Goal: Task Accomplishment & Management: Manage account settings

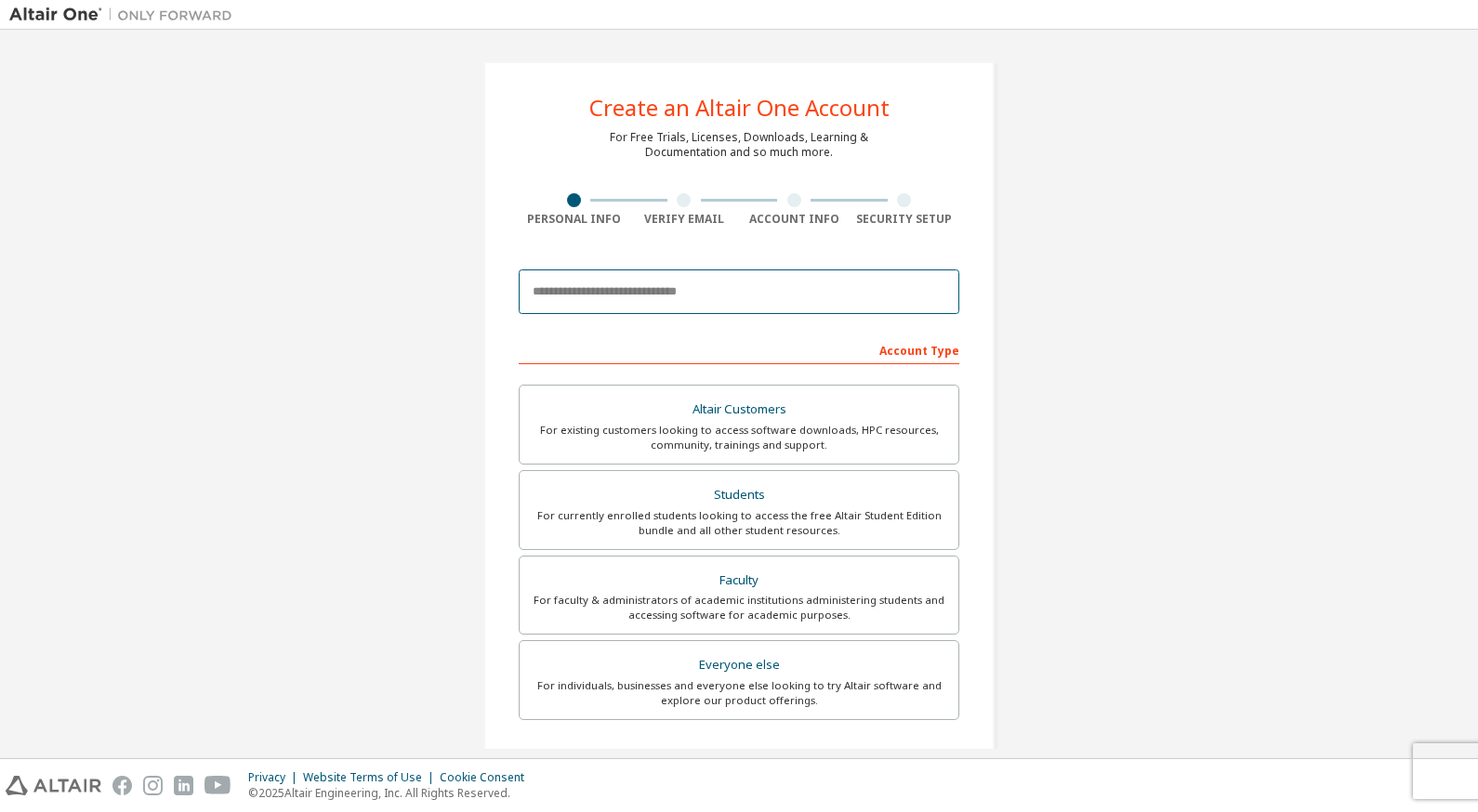
click at [739, 305] on input "email" at bounding box center [739, 291] width 441 height 45
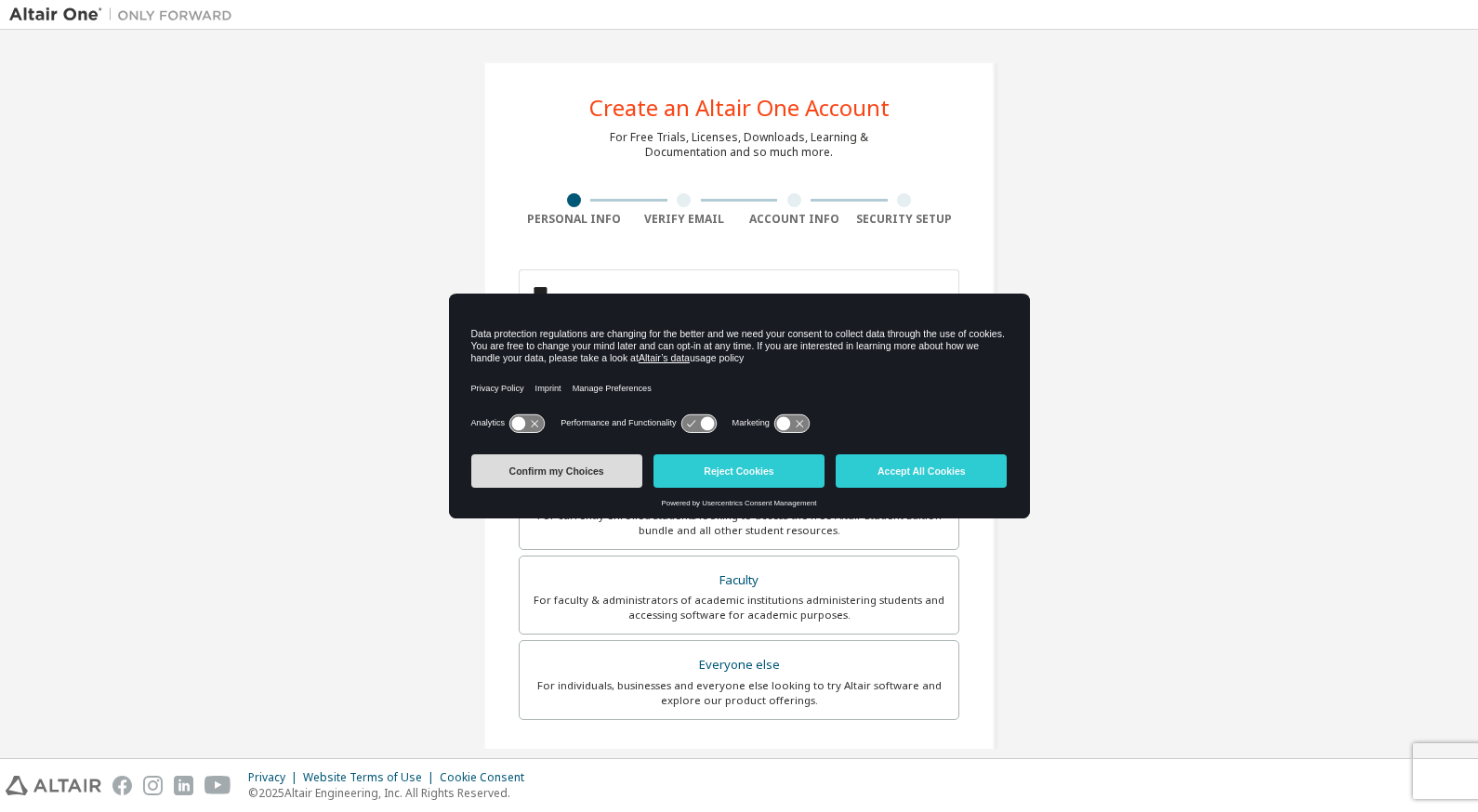
click at [571, 468] on button "Confirm my Choices" at bounding box center [556, 471] width 171 height 33
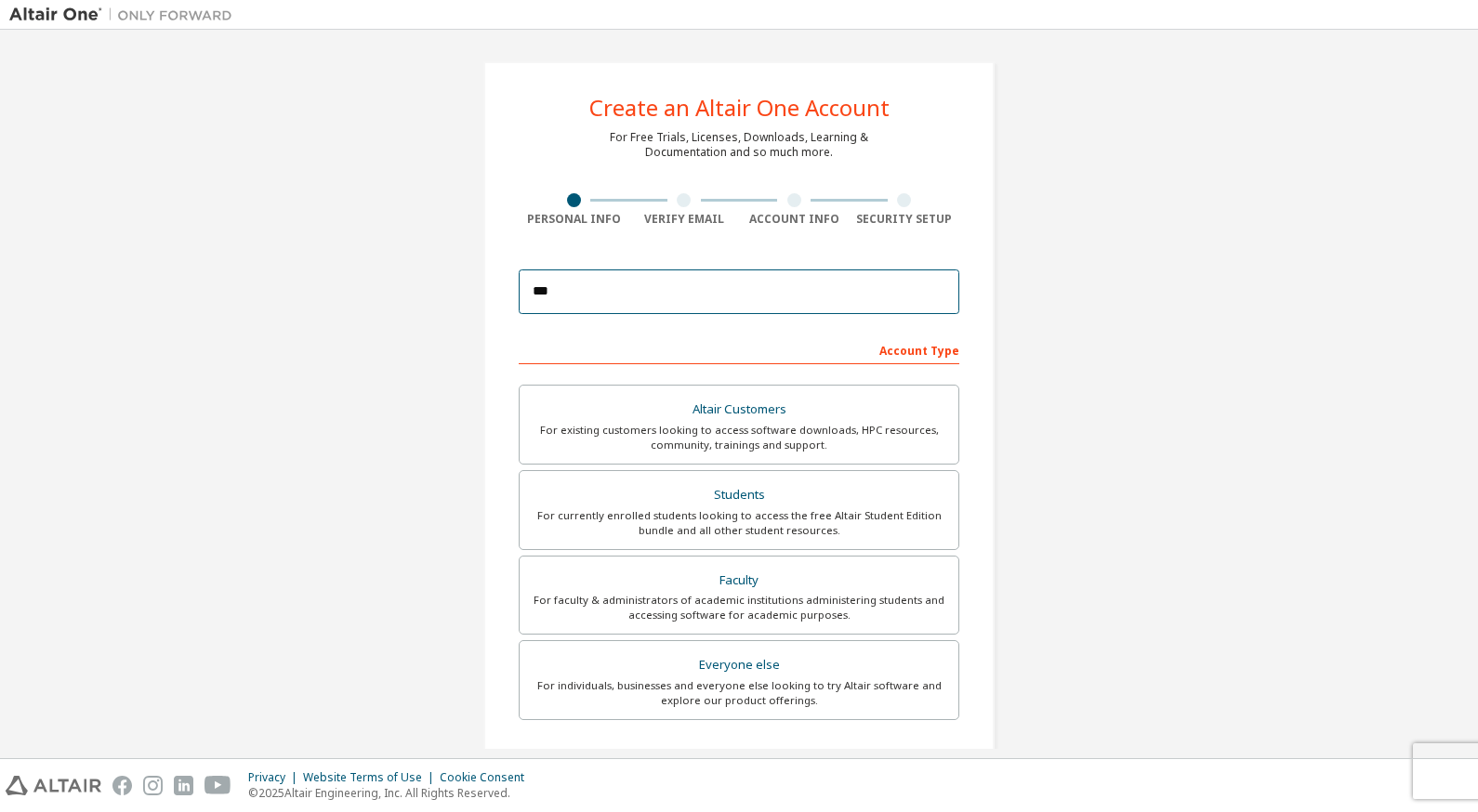
click at [665, 300] on input "***" at bounding box center [739, 291] width 441 height 45
click at [749, 295] on input "**********" at bounding box center [739, 291] width 441 height 45
click at [718, 290] on input "**********" at bounding box center [739, 291] width 441 height 45
type input "**********"
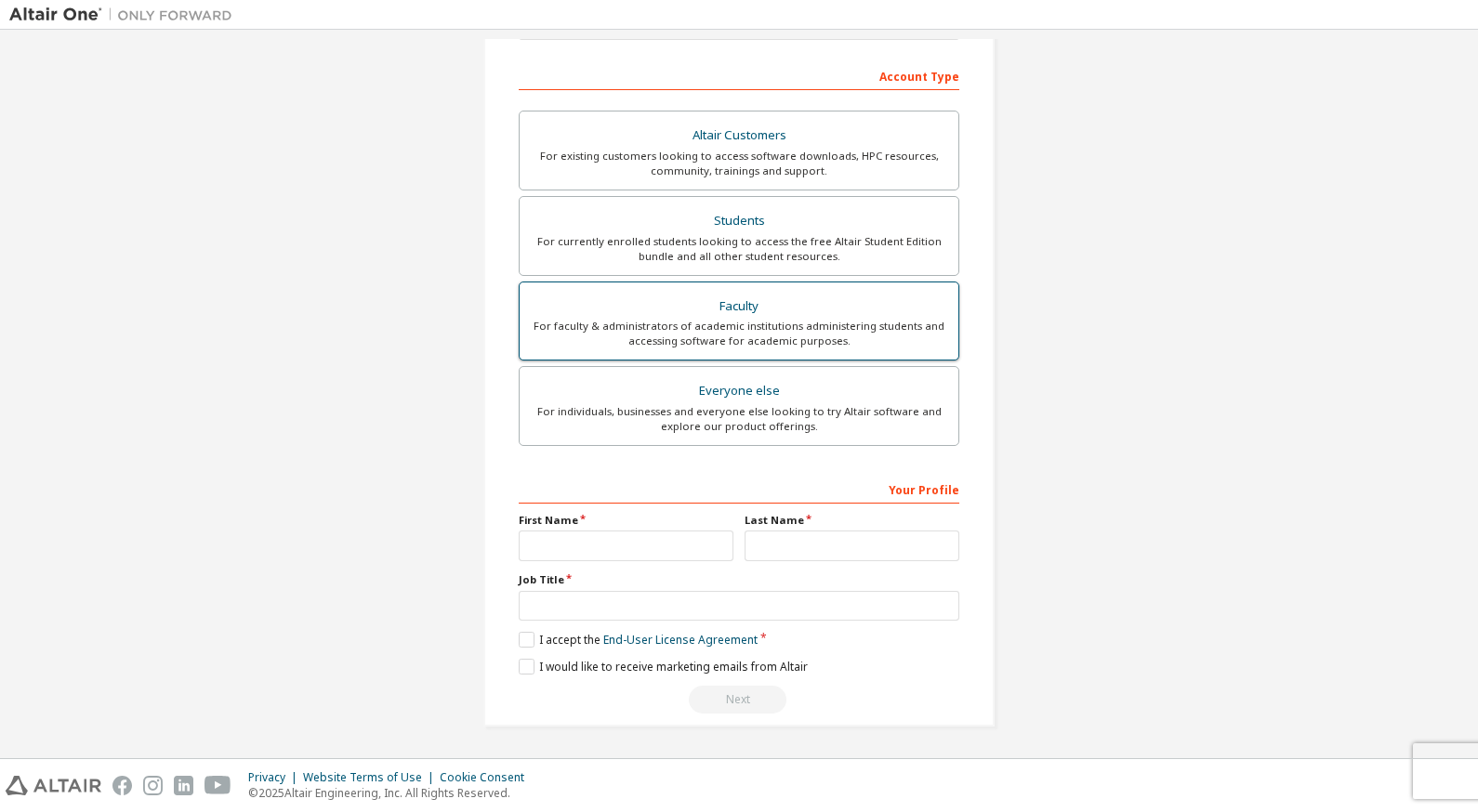
click at [768, 337] on div "For faculty & administrators of academic institutions administering students an…" at bounding box center [738, 333] width 416 height 30
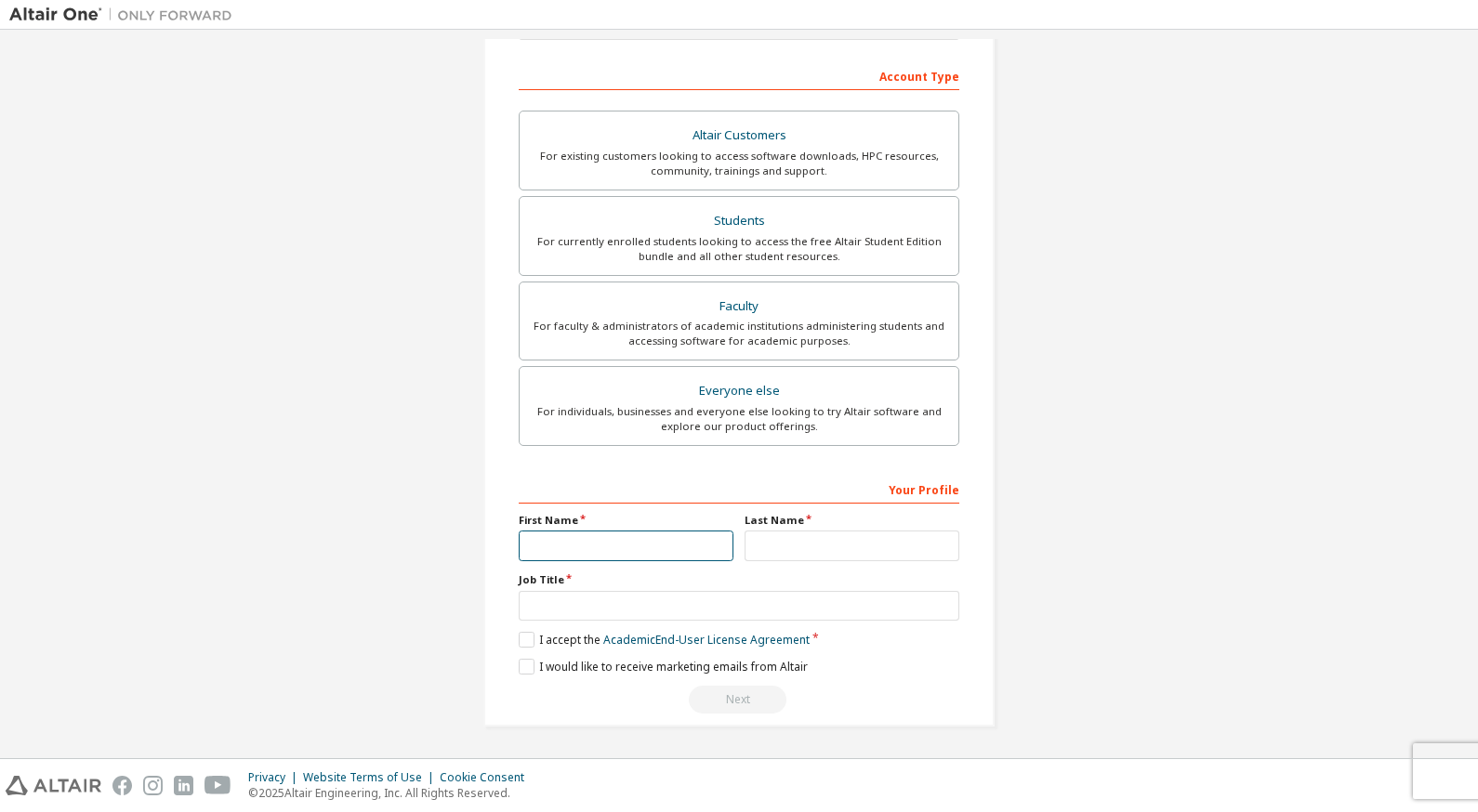
click at [589, 537] on input "text" at bounding box center [626, 545] width 214 height 30
type input "******"
type input "****"
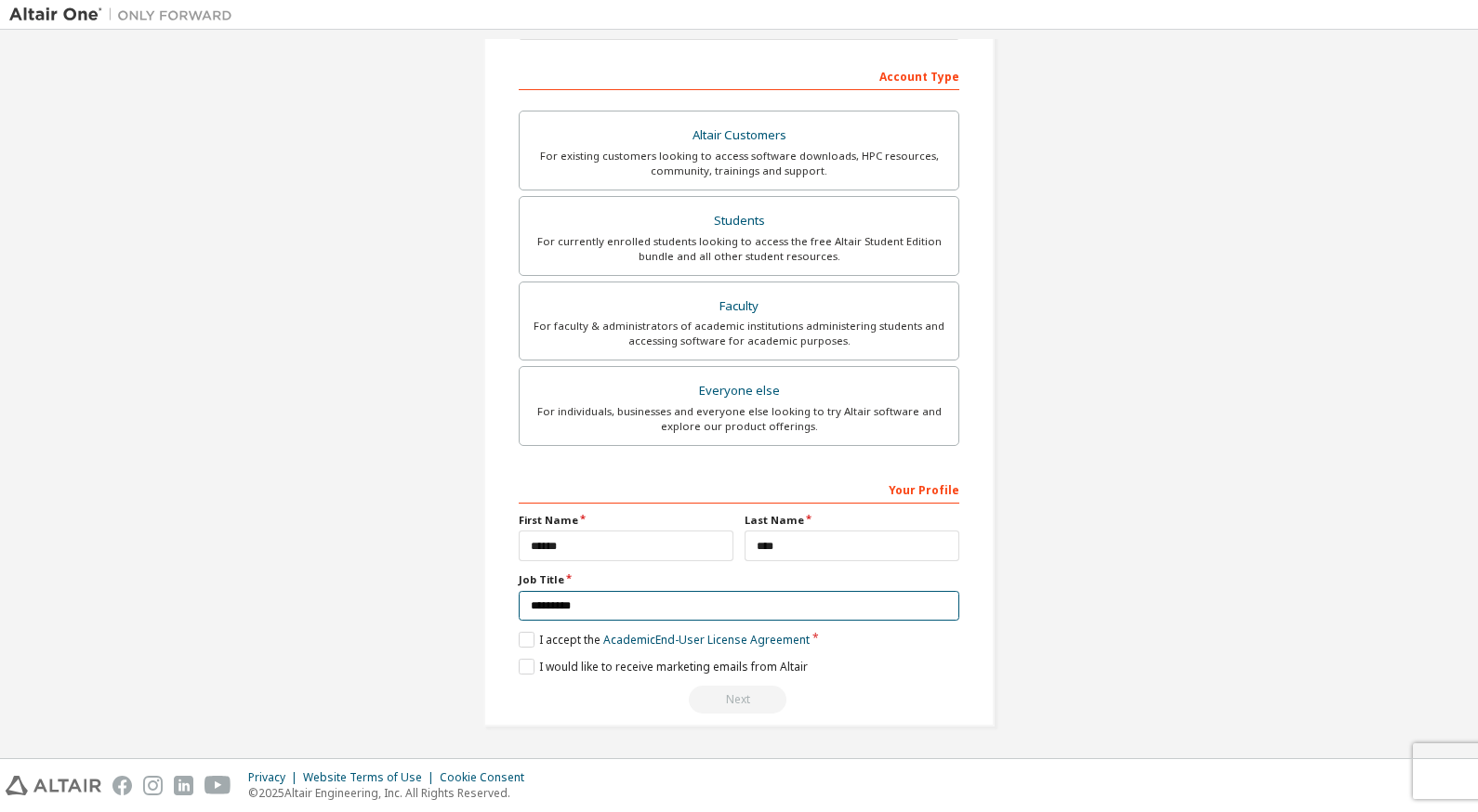
type input "*********"
click at [535, 636] on label "I accept the Academic End-User License Agreement" at bounding box center [664, 639] width 291 height 16
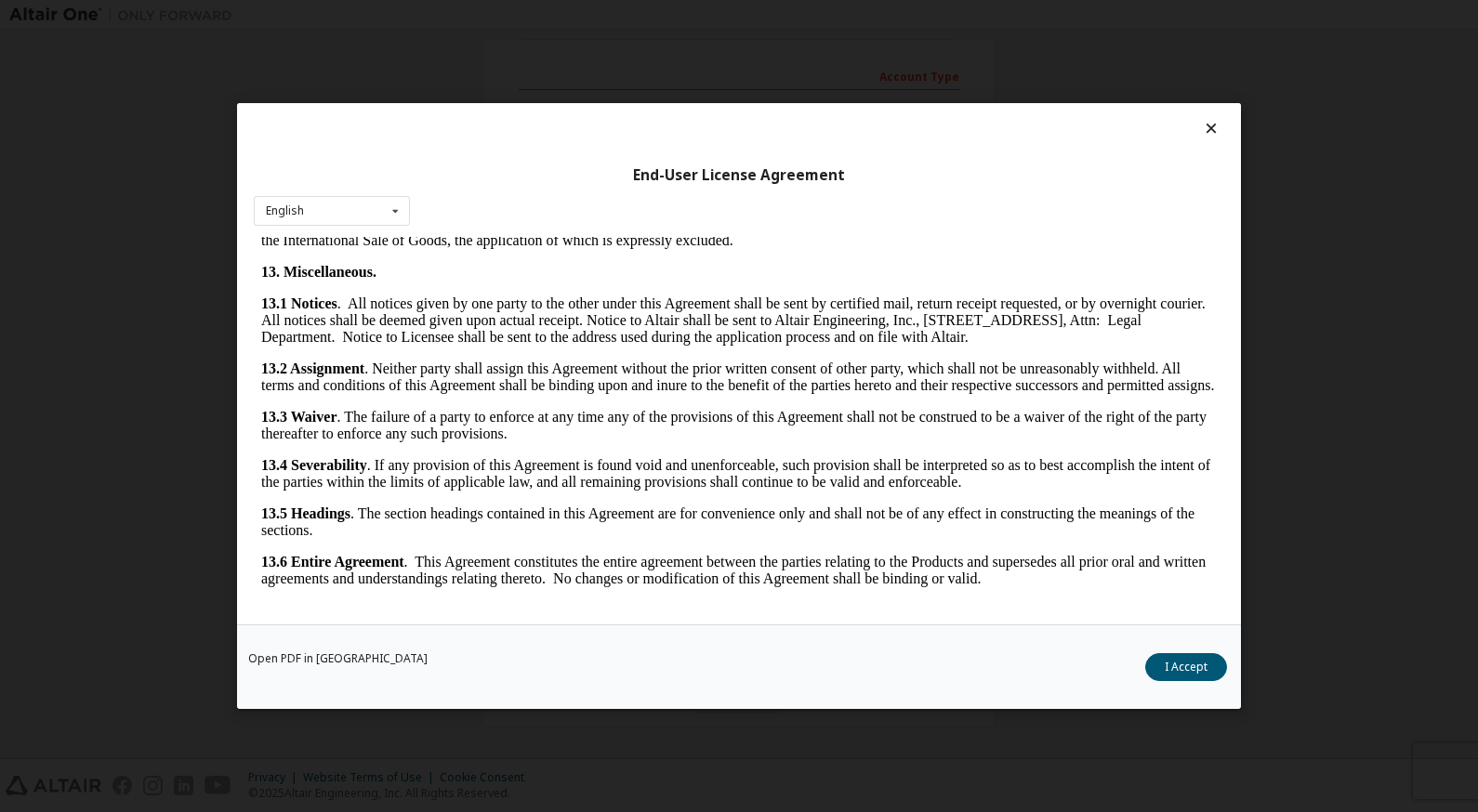
scroll to position [3727, 0]
click at [1178, 664] on button "I Accept" at bounding box center [1186, 667] width 82 height 28
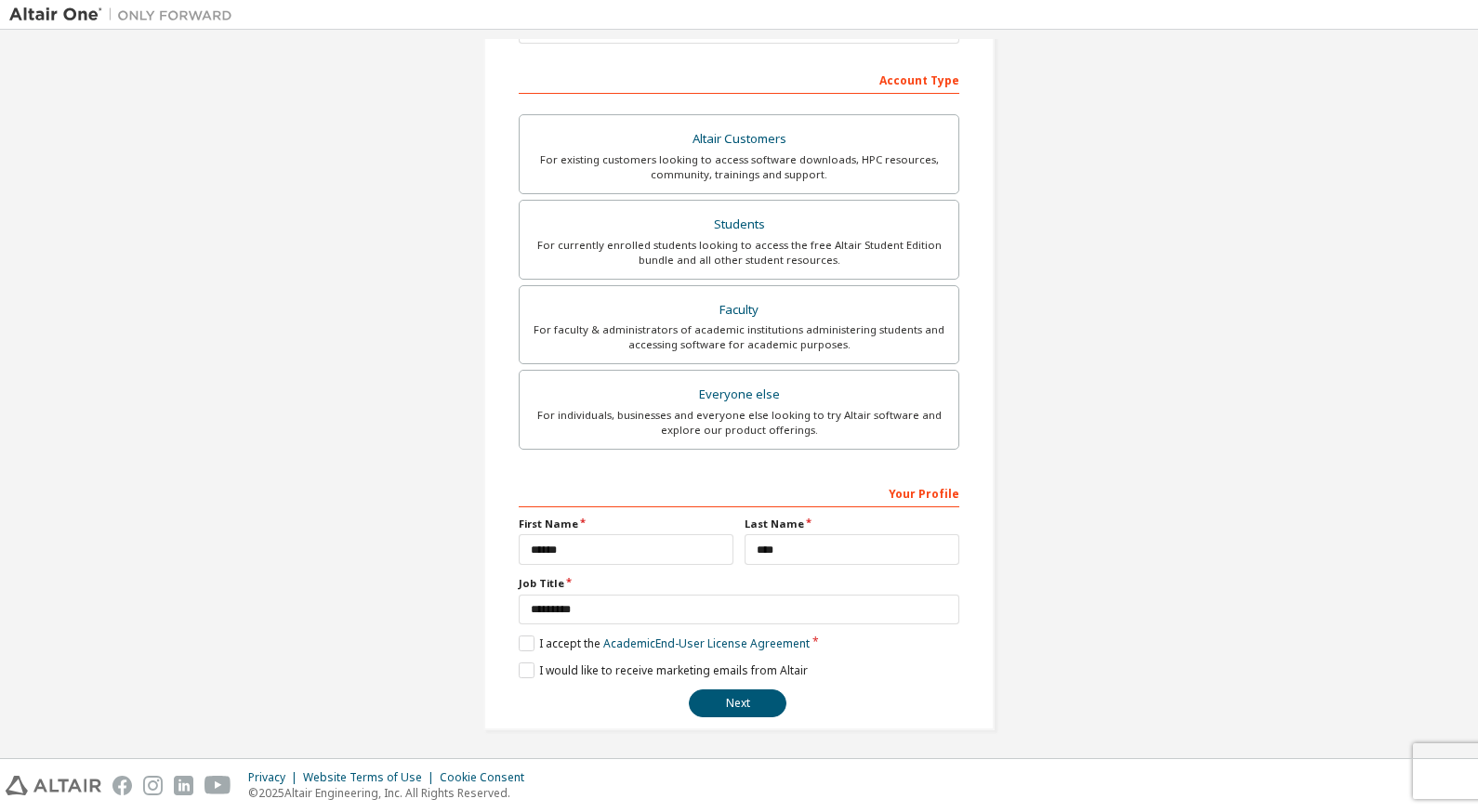
scroll to position [277, 0]
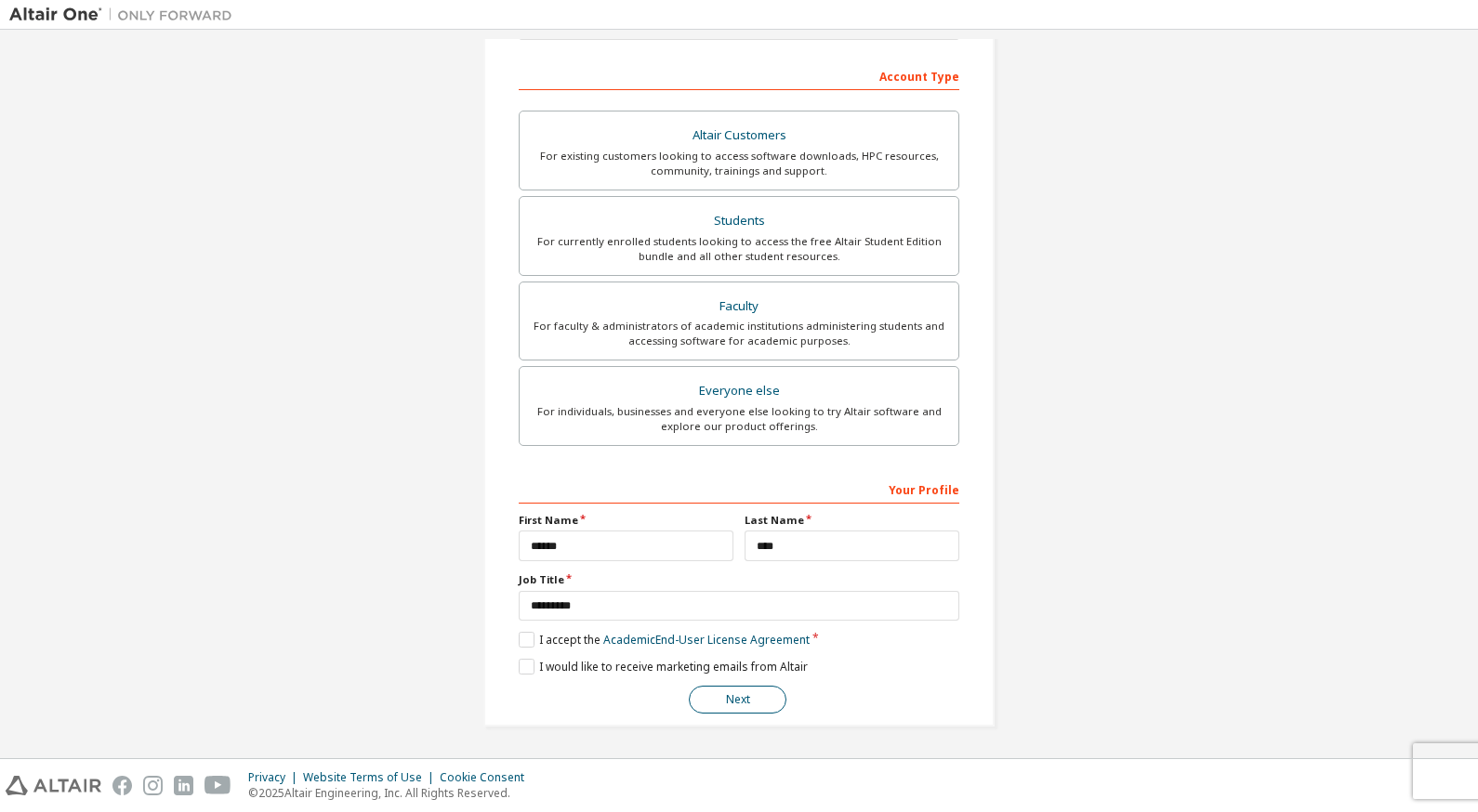
click at [734, 699] on button "Next" at bounding box center [737, 700] width 97 height 28
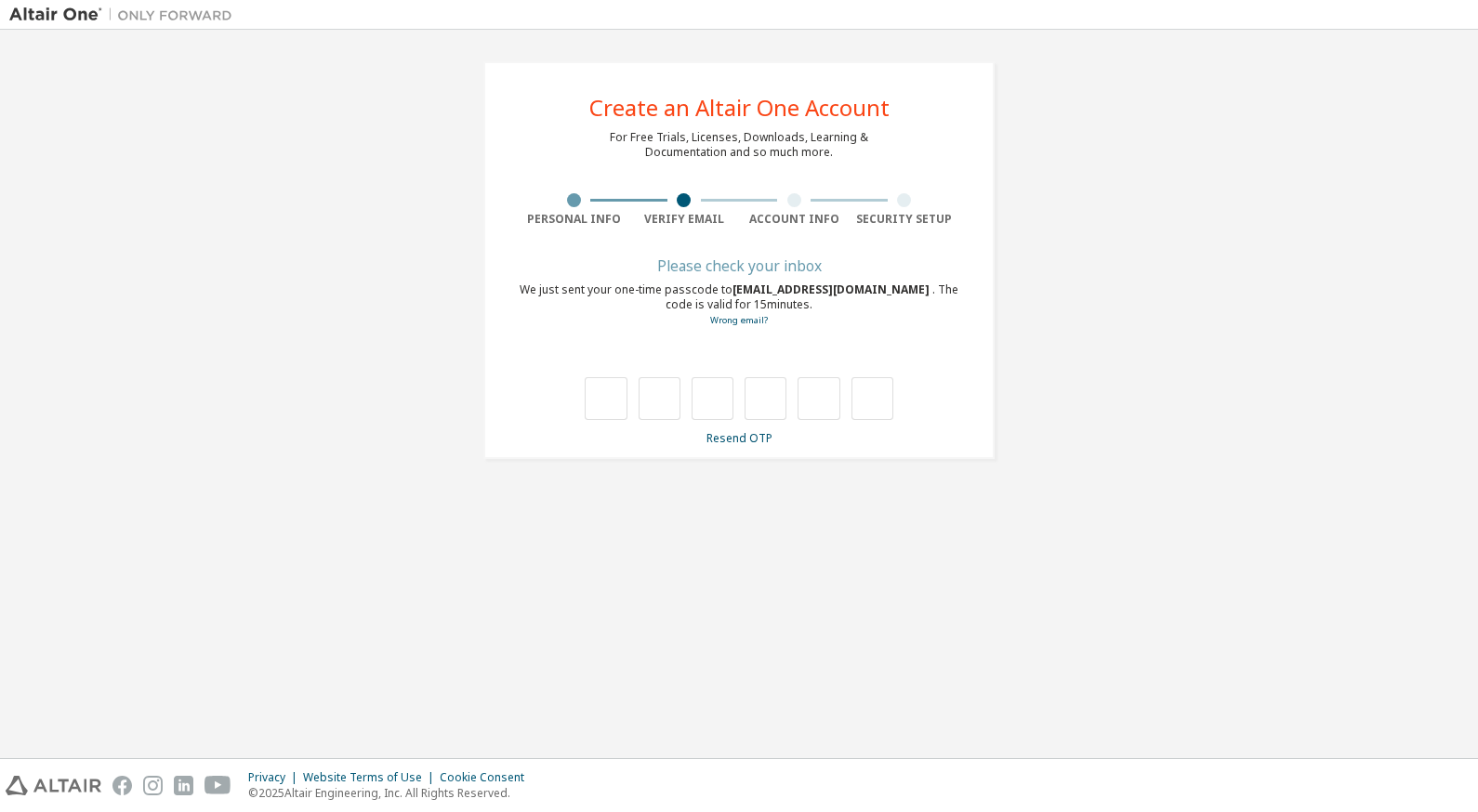
scroll to position [0, 0]
type input "*"
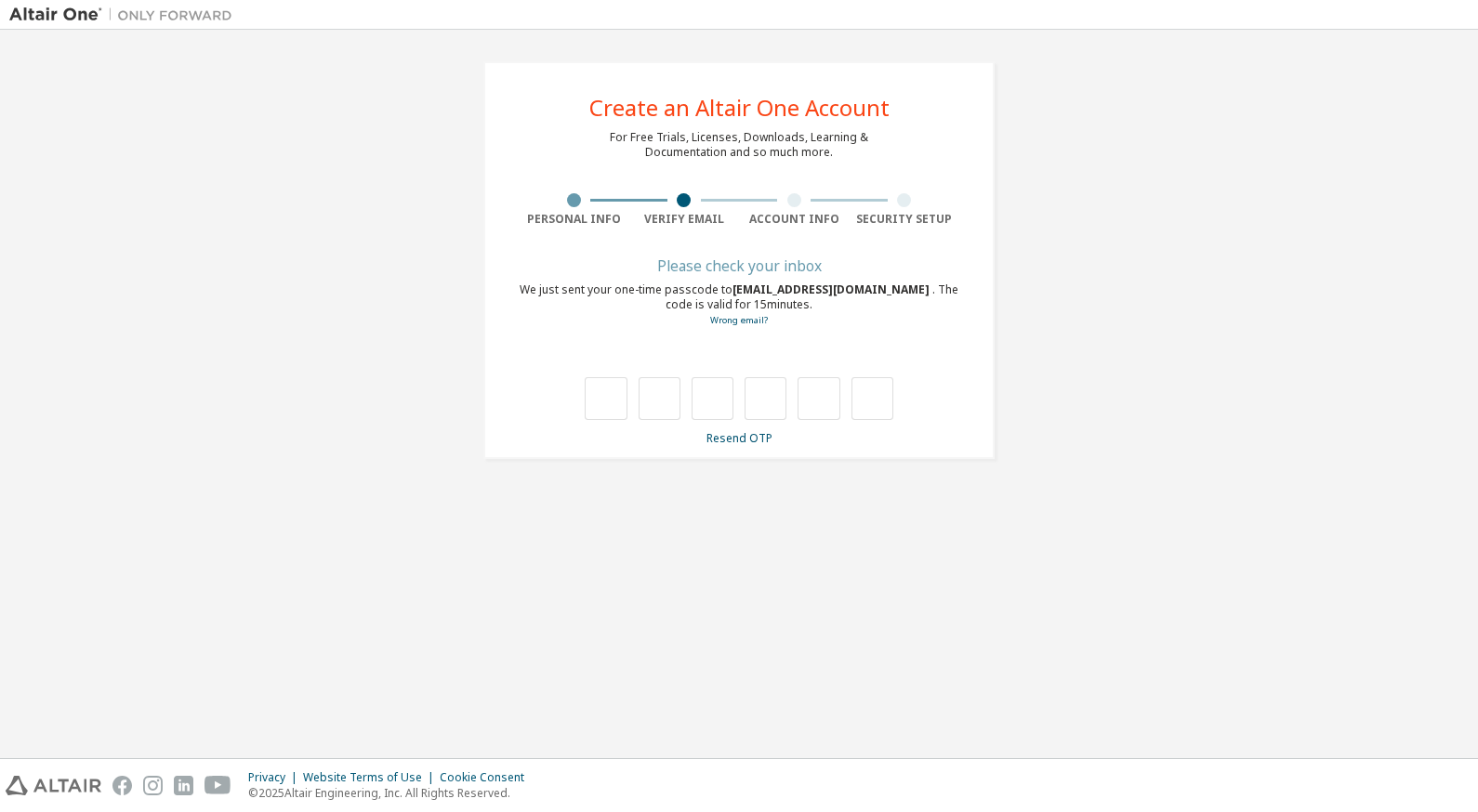
type input "*"
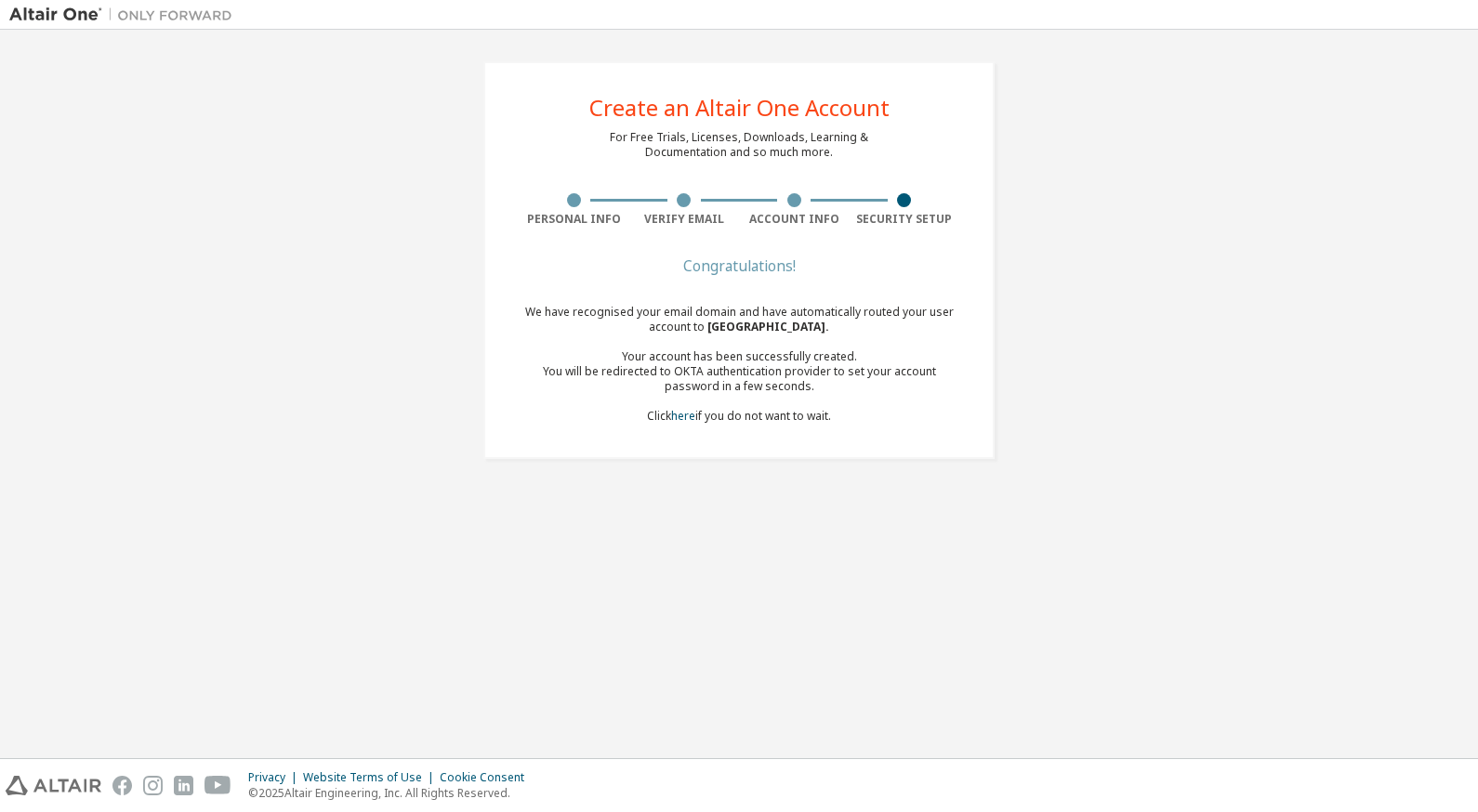
click at [595, 360] on div "Your account has been successfully created." at bounding box center [739, 356] width 441 height 15
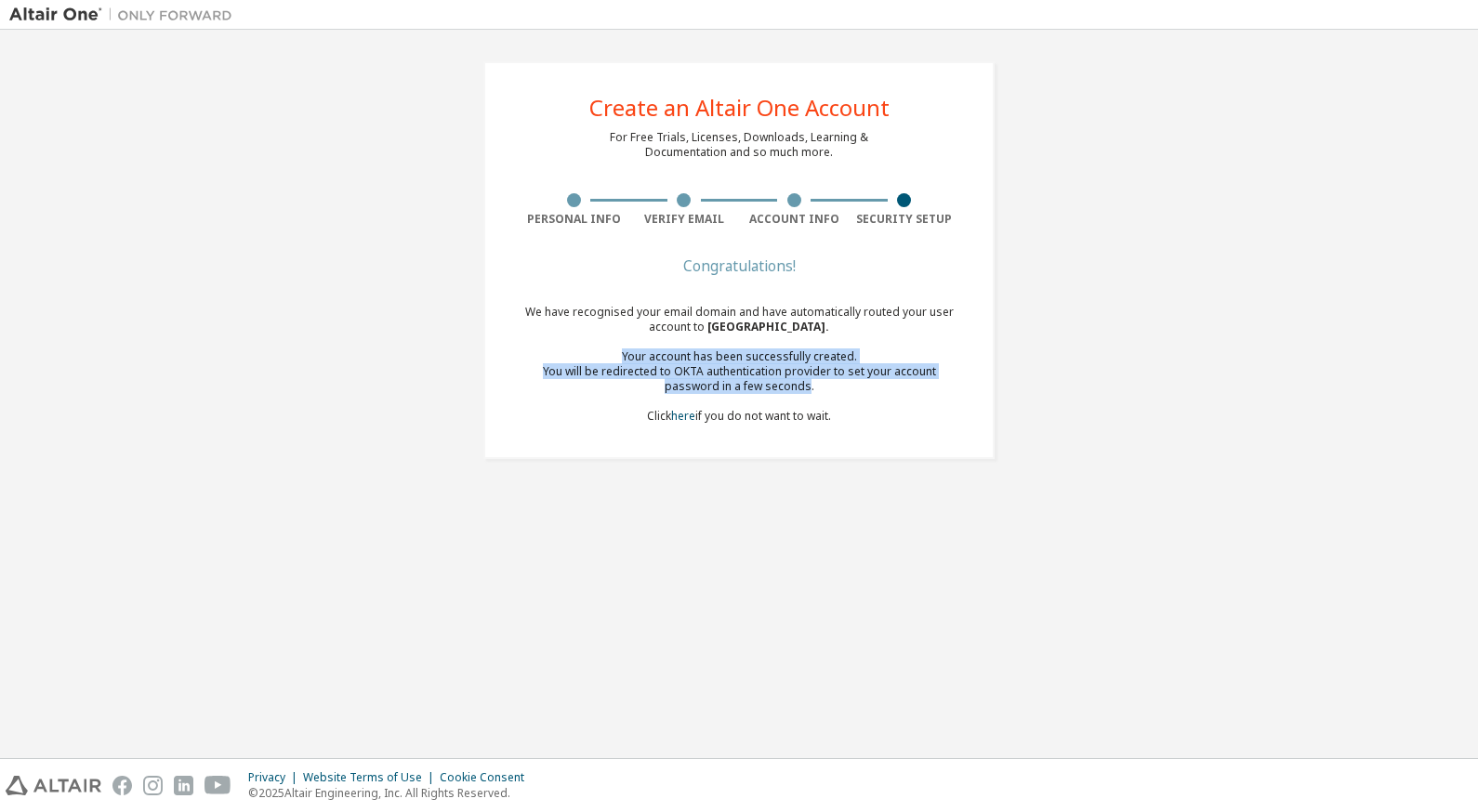
drag, startPoint x: 595, startPoint y: 360, endPoint x: 756, endPoint y: 385, distance: 162.9
click at [756, 385] on div "We have recognised your email domain and have automatically routed your user ac…" at bounding box center [739, 365] width 441 height 119
click at [756, 385] on div "You will be redirected to OKTA authentication provider to set your account pass…" at bounding box center [739, 379] width 441 height 30
drag, startPoint x: 756, startPoint y: 385, endPoint x: 703, endPoint y: 363, distance: 57.4
click at [703, 363] on div "We have recognised your email domain and have automatically routed your user ac…" at bounding box center [739, 365] width 441 height 119
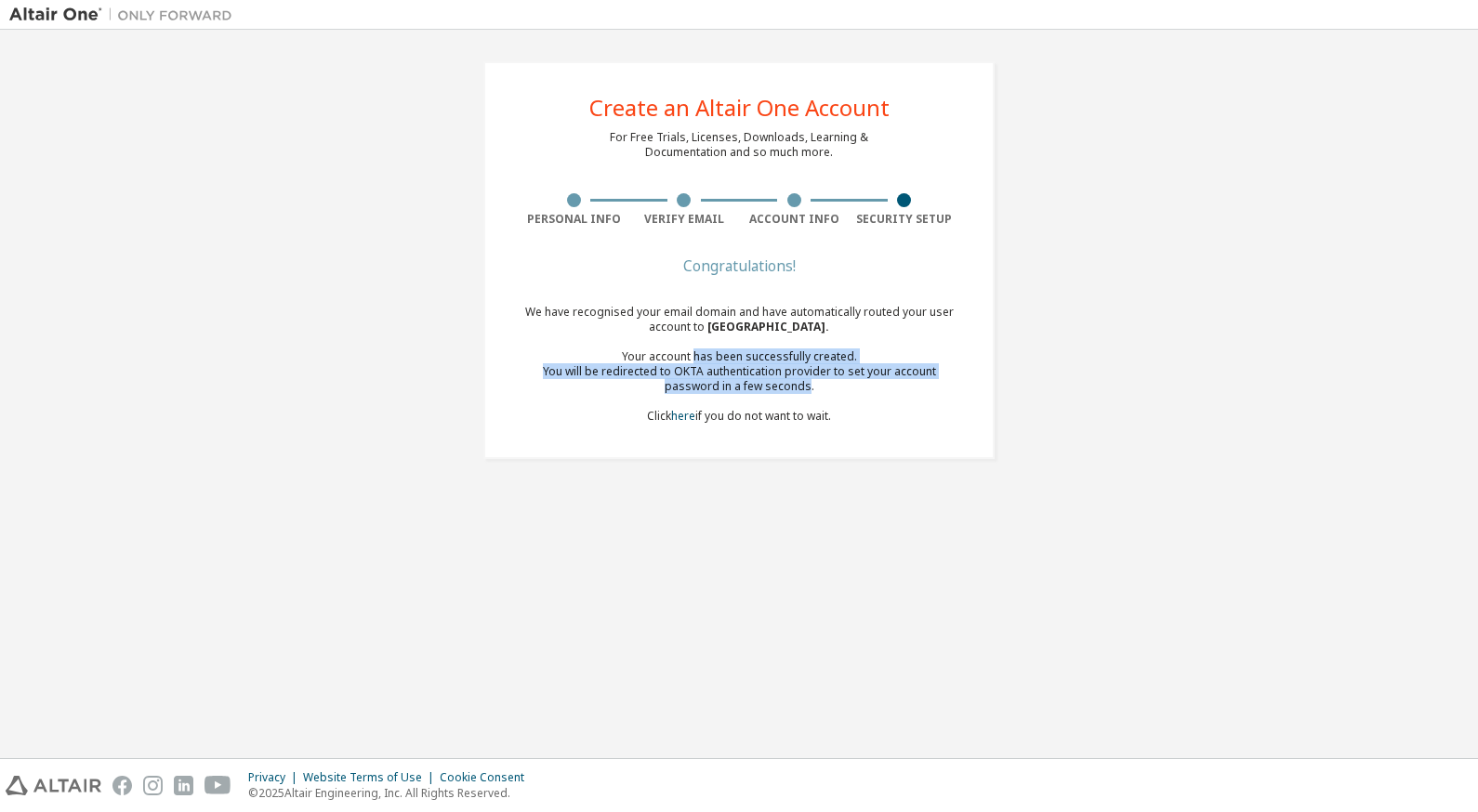
click at [703, 363] on div "Your account has been successfully created." at bounding box center [739, 356] width 441 height 15
drag, startPoint x: 703, startPoint y: 363, endPoint x: 741, endPoint y: 390, distance: 46.6
click at [741, 390] on div "We have recognised your email domain and have automatically routed your user ac…" at bounding box center [739, 365] width 441 height 119
click at [741, 390] on div "You will be redirected to OKTA authentication provider to set your account pass…" at bounding box center [739, 379] width 441 height 30
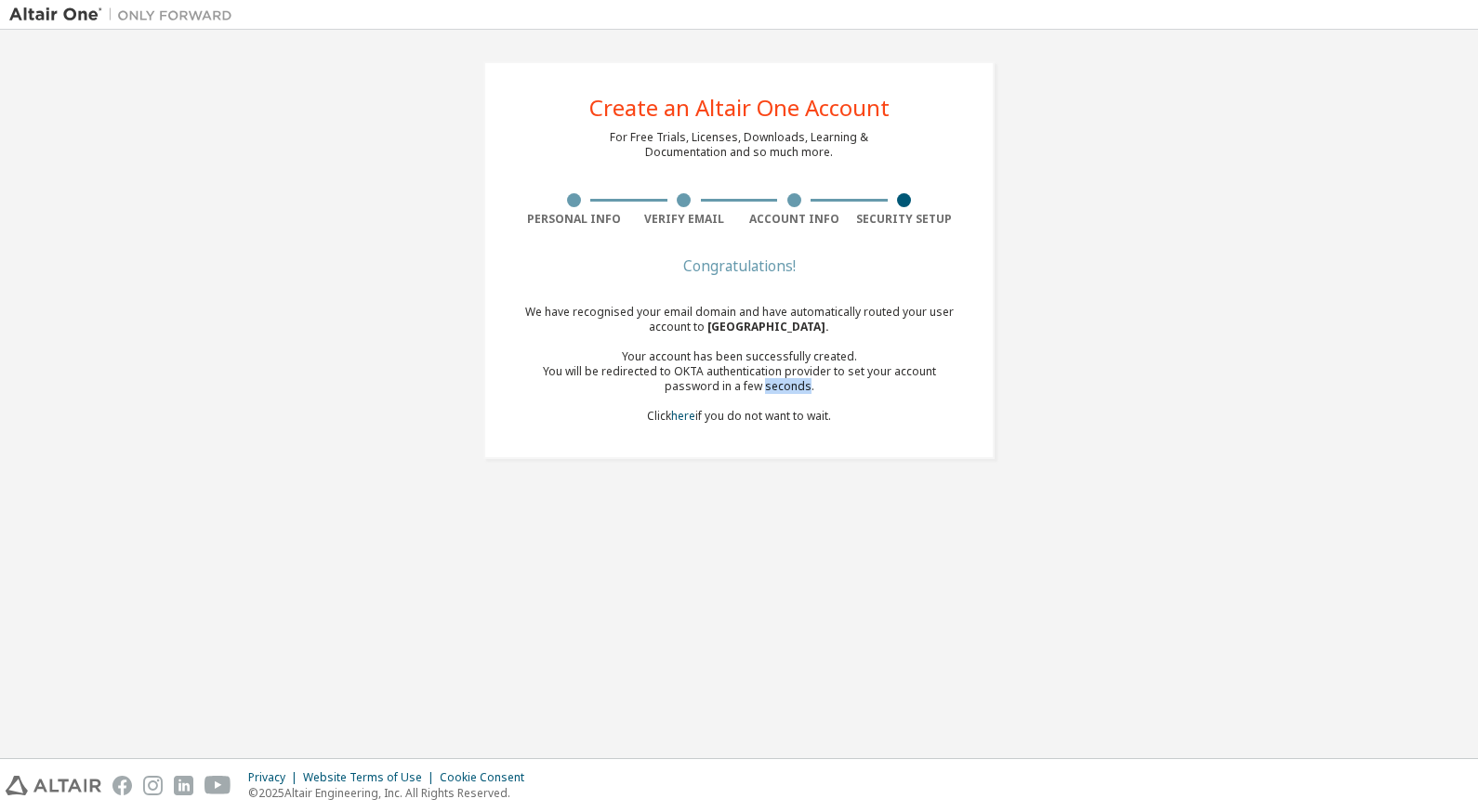
click at [741, 390] on div "You will be redirected to OKTA authentication provider to set your account pass…" at bounding box center [739, 379] width 441 height 30
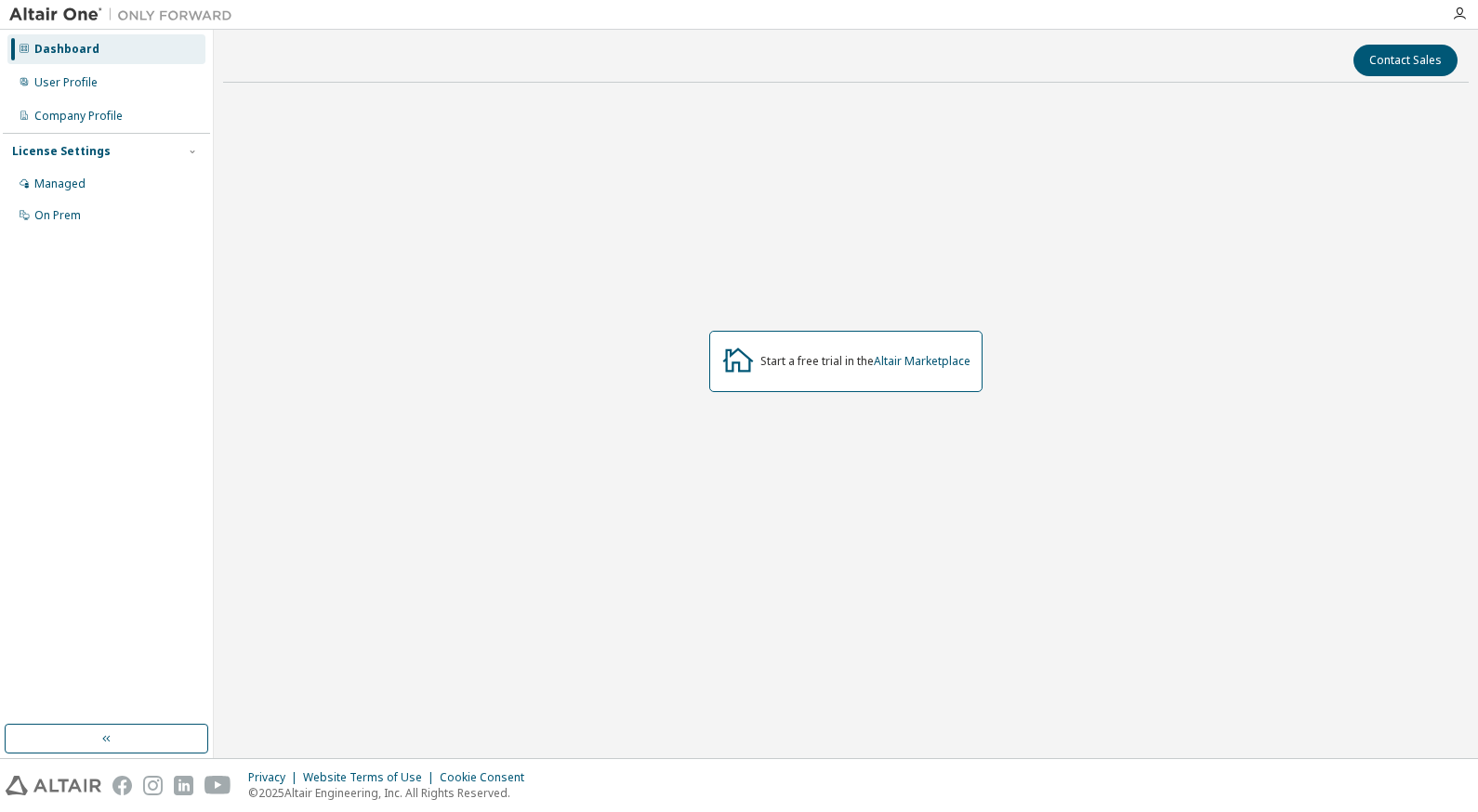
click at [846, 366] on div "Start a free trial in the Altair Marketplace" at bounding box center [865, 361] width 210 height 15
click at [31, 89] on div "User Profile" at bounding box center [106, 83] width 198 height 30
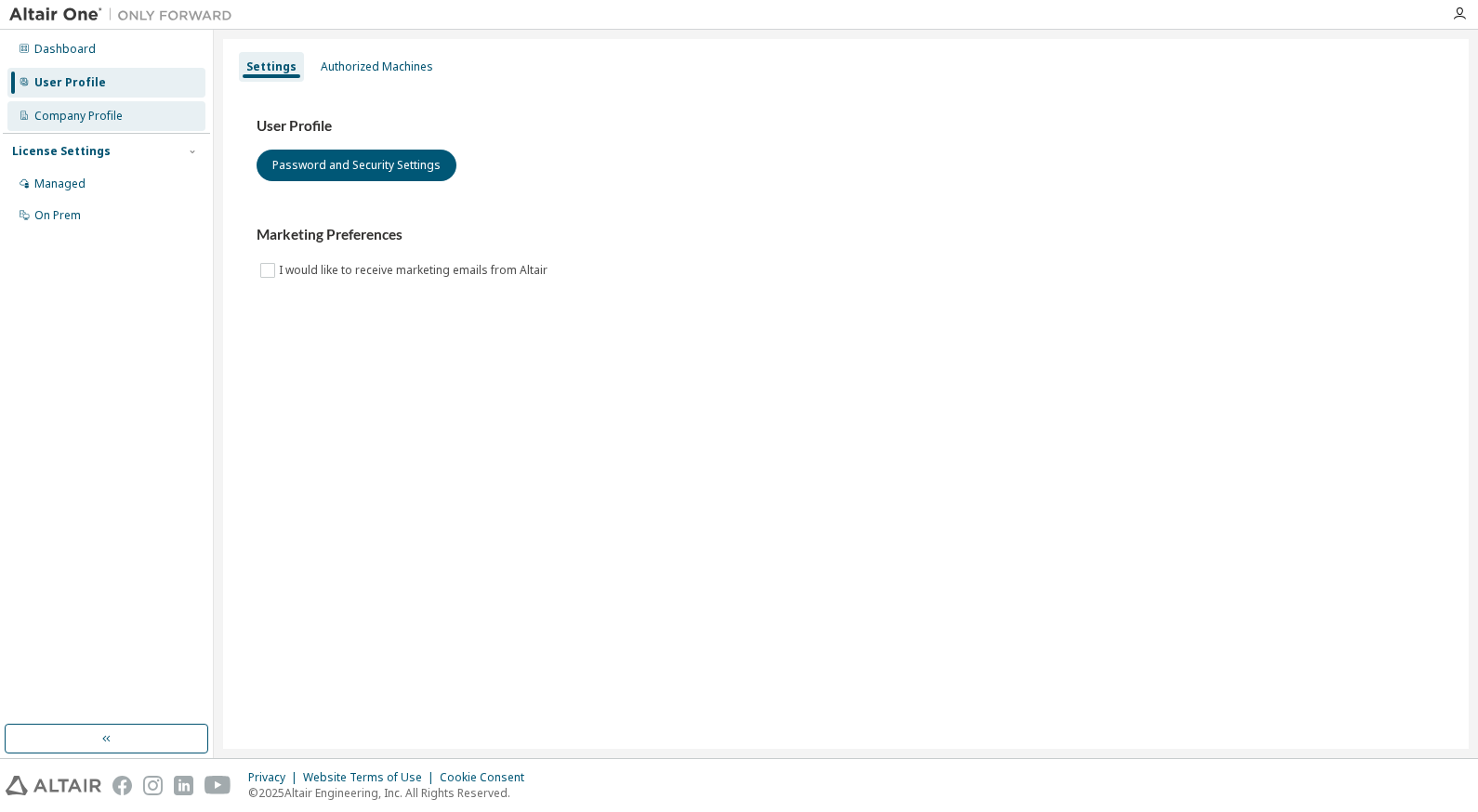
click at [78, 130] on div "Company Profile" at bounding box center [106, 116] width 198 height 30
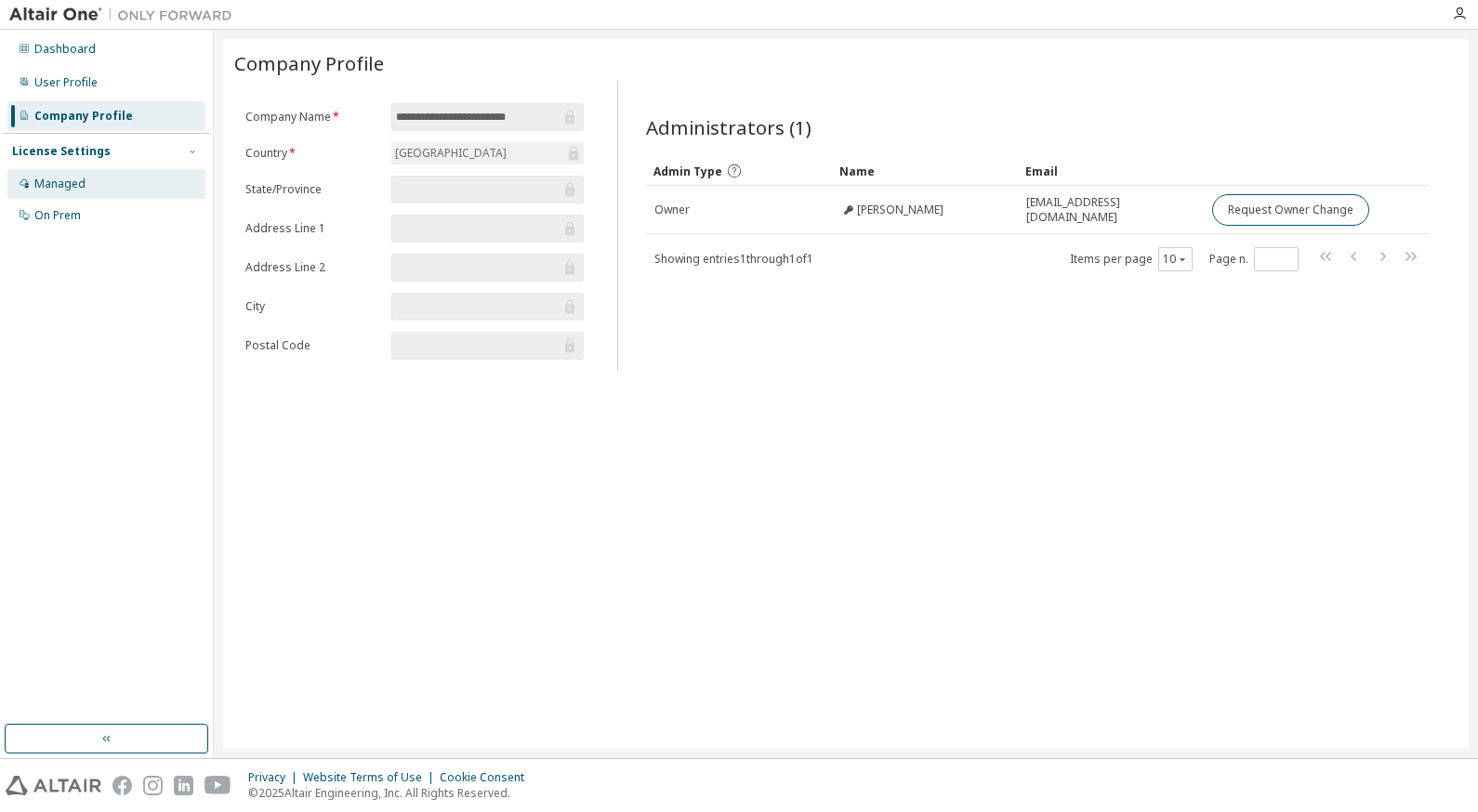
click at [109, 178] on div "Managed" at bounding box center [106, 184] width 198 height 30
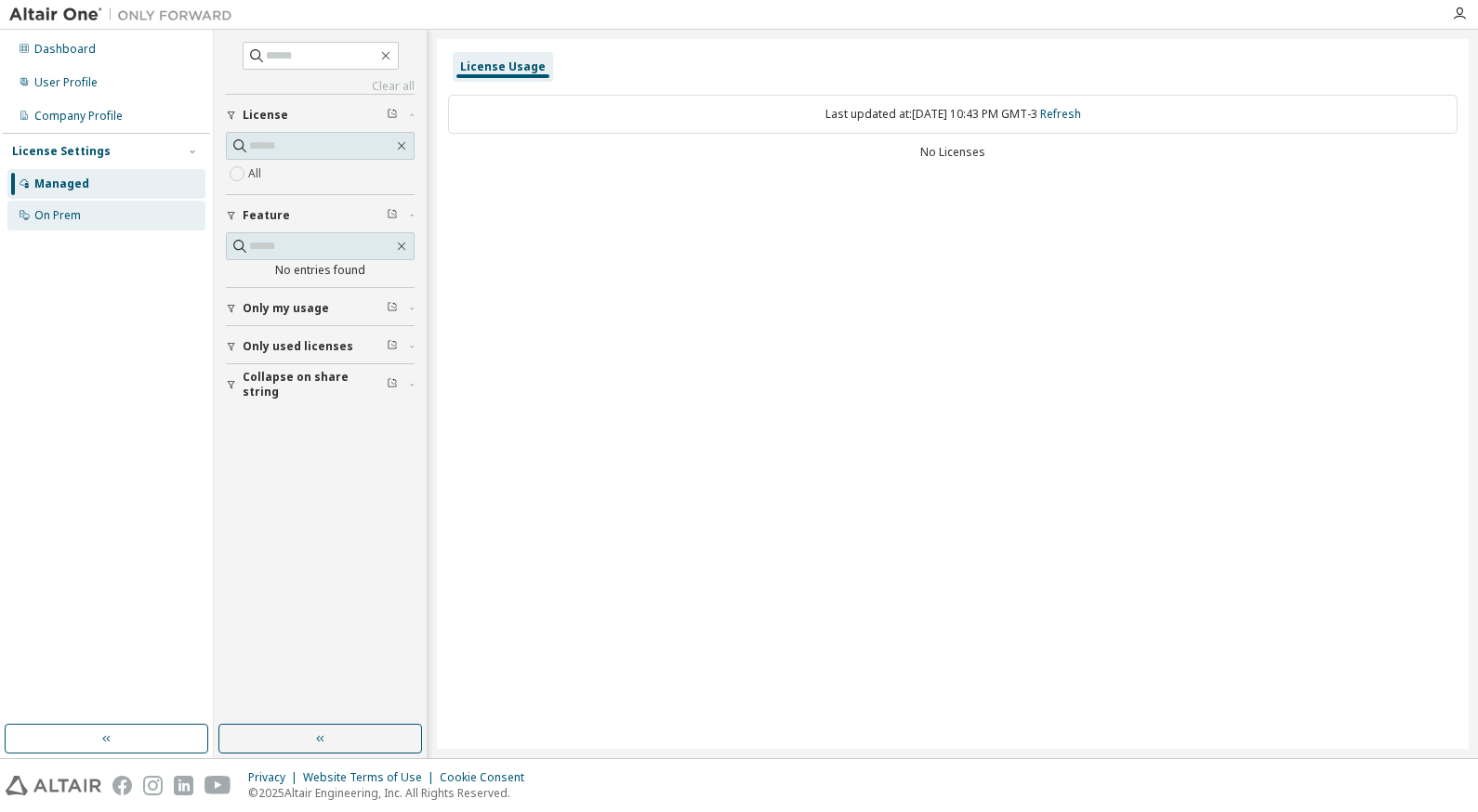
click at [129, 216] on div "On Prem" at bounding box center [106, 215] width 198 height 30
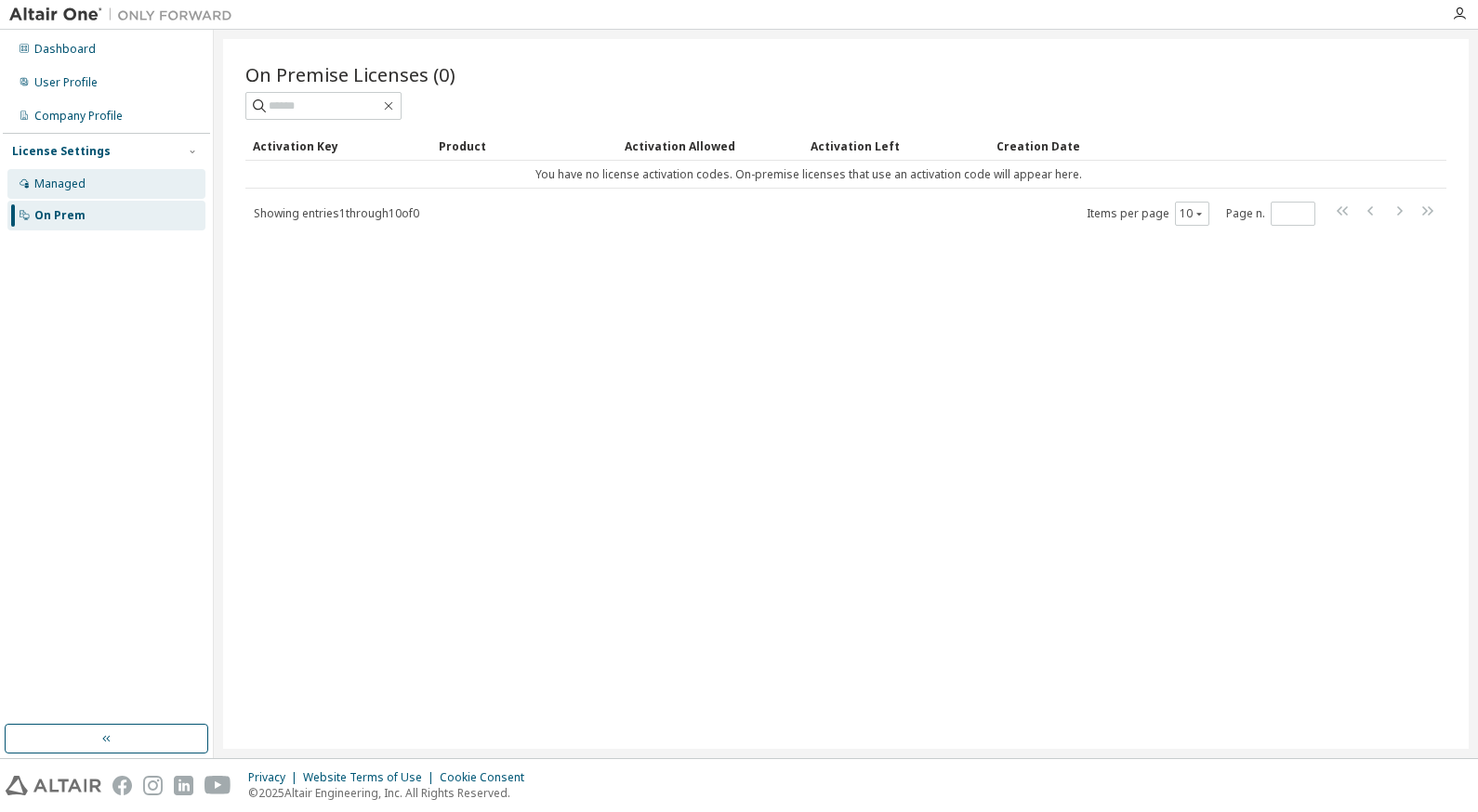
click at [143, 193] on div "Managed" at bounding box center [106, 184] width 198 height 30
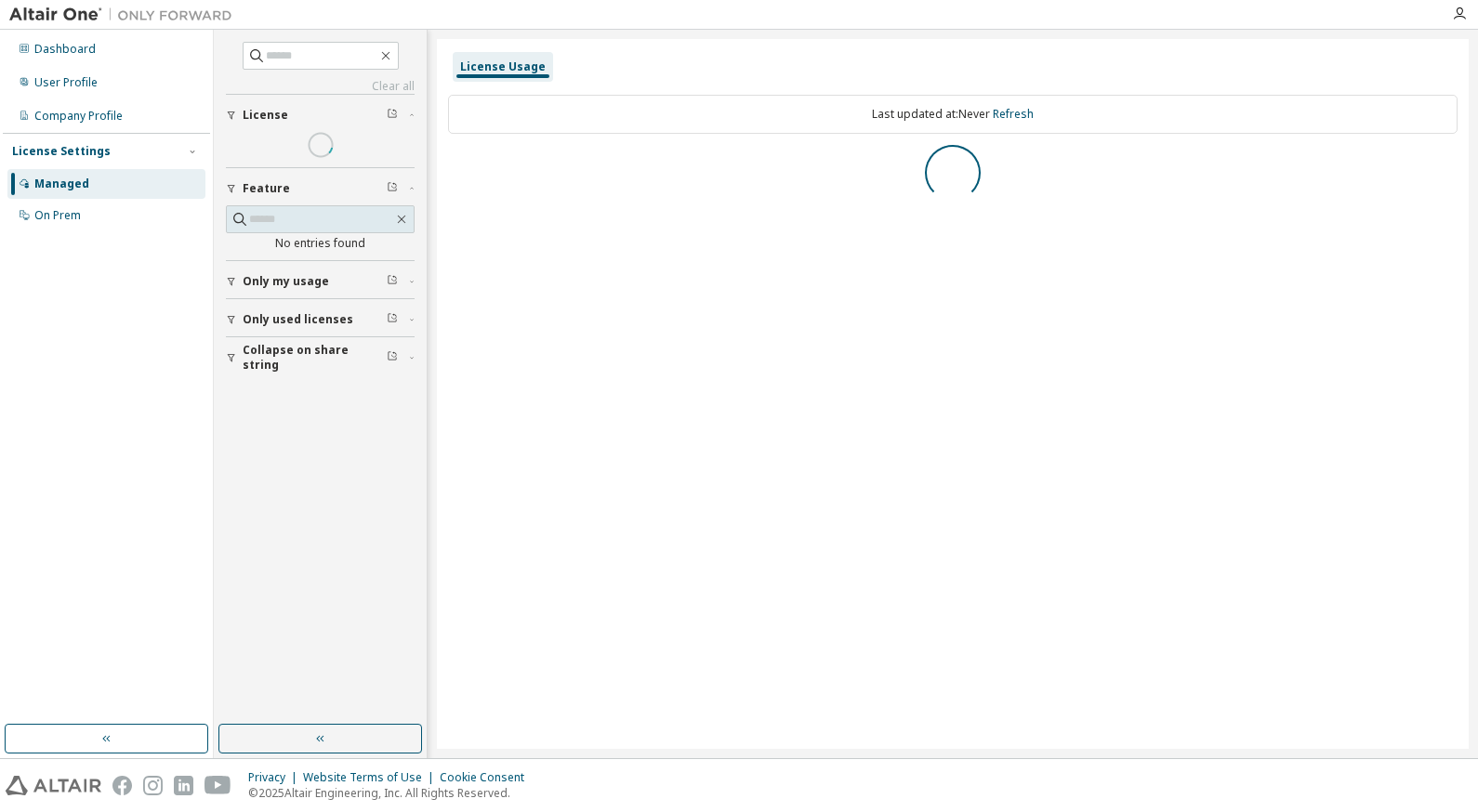
click at [307, 284] on span "Only my usage" at bounding box center [286, 281] width 87 height 15
click at [311, 312] on span "Only used licenses" at bounding box center [297, 319] width 110 height 15
click at [301, 344] on button "Collapse on share string" at bounding box center [321, 358] width 189 height 41
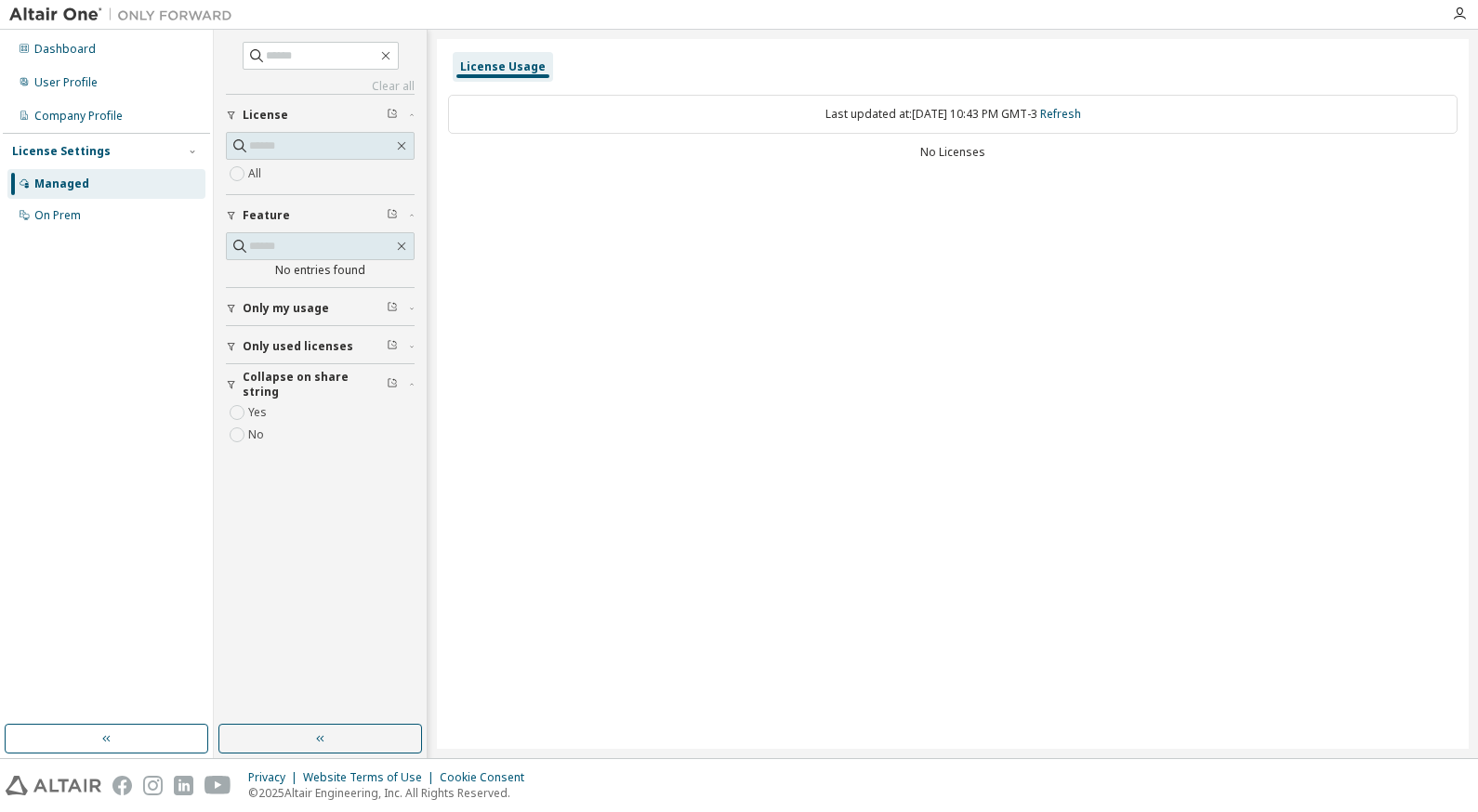
click at [301, 344] on span "Only used licenses" at bounding box center [297, 346] width 110 height 15
click at [298, 310] on span "Only my usage" at bounding box center [286, 308] width 87 height 15
click at [147, 99] on div "Dashboard User Profile Company Profile License Settings Managed On Prem" at bounding box center [106, 132] width 208 height 200
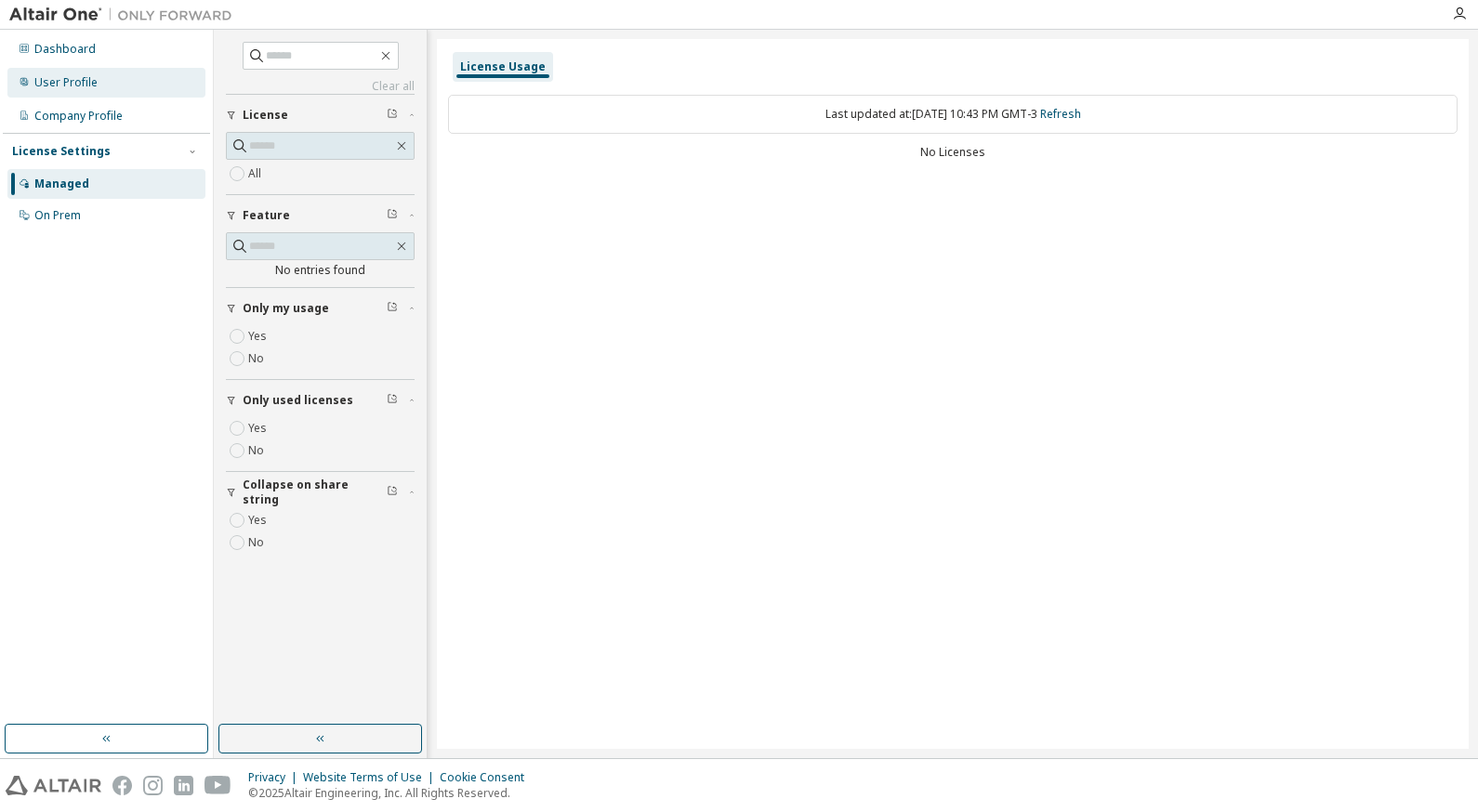
click at [130, 82] on div "User Profile" at bounding box center [106, 83] width 198 height 30
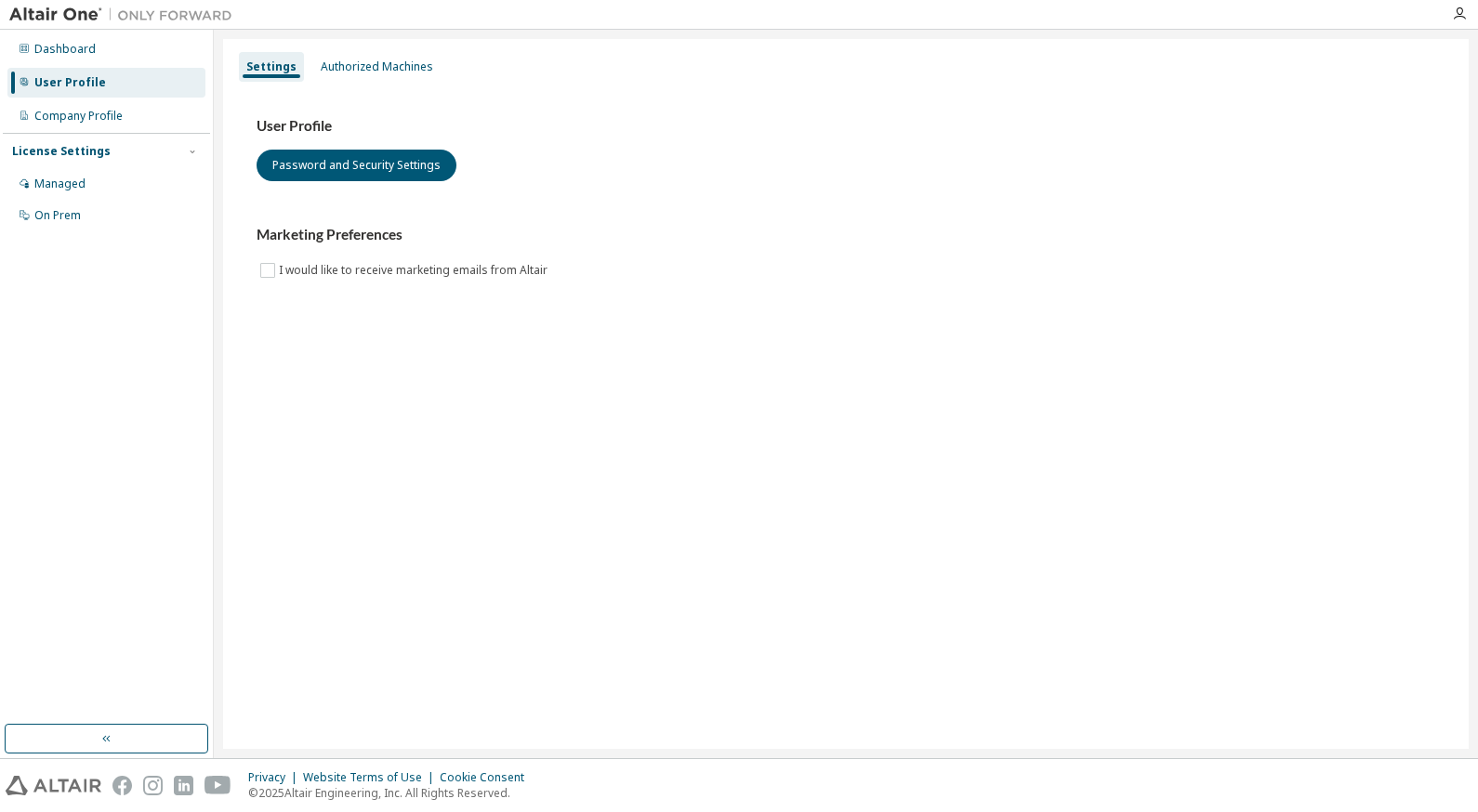
click at [128, 96] on div "User Profile" at bounding box center [106, 83] width 198 height 30
click at [127, 111] on div "Company Profile" at bounding box center [106, 116] width 198 height 30
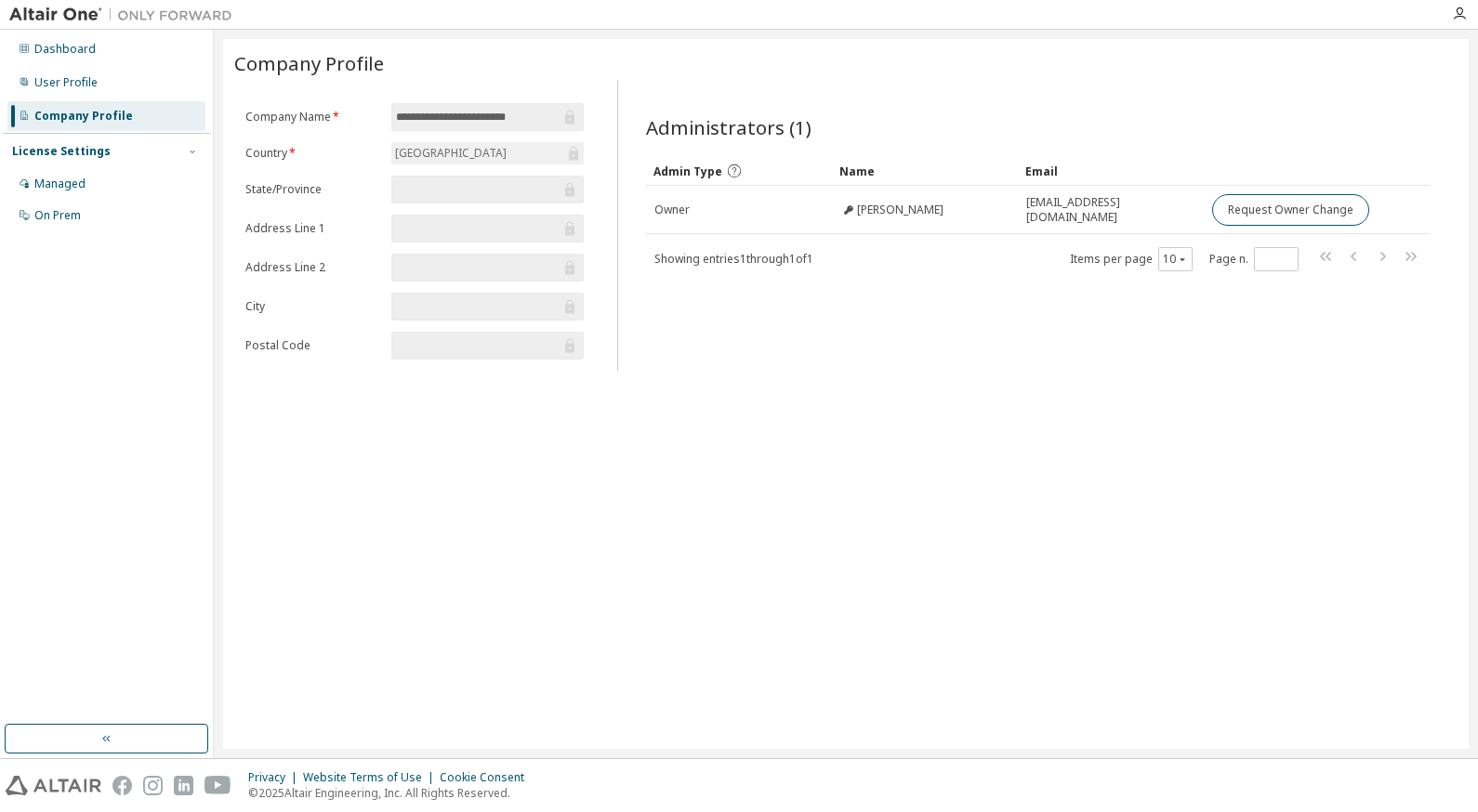
click at [459, 311] on input "text" at bounding box center [478, 306] width 164 height 19
click at [458, 349] on input "text" at bounding box center [478, 345] width 164 height 19
click at [453, 299] on input "text" at bounding box center [478, 306] width 164 height 19
click at [1019, 260] on div "Showing entries 1 through 1 of 1 Items per page 10 Page n. *" at bounding box center [1038, 259] width 785 height 27
click at [136, 128] on div "Company Profile" at bounding box center [106, 116] width 198 height 30
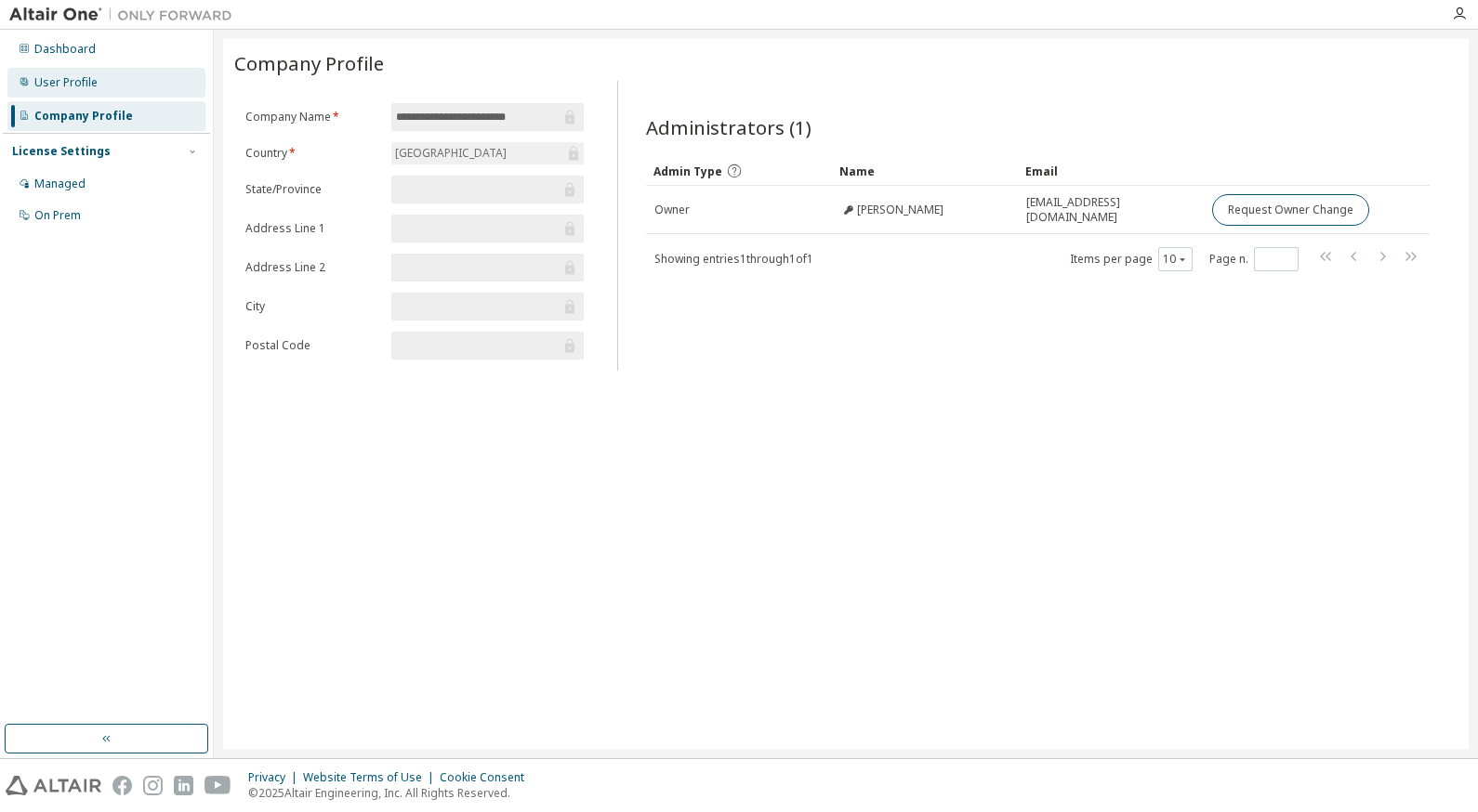
click at [132, 87] on div "User Profile" at bounding box center [106, 83] width 198 height 30
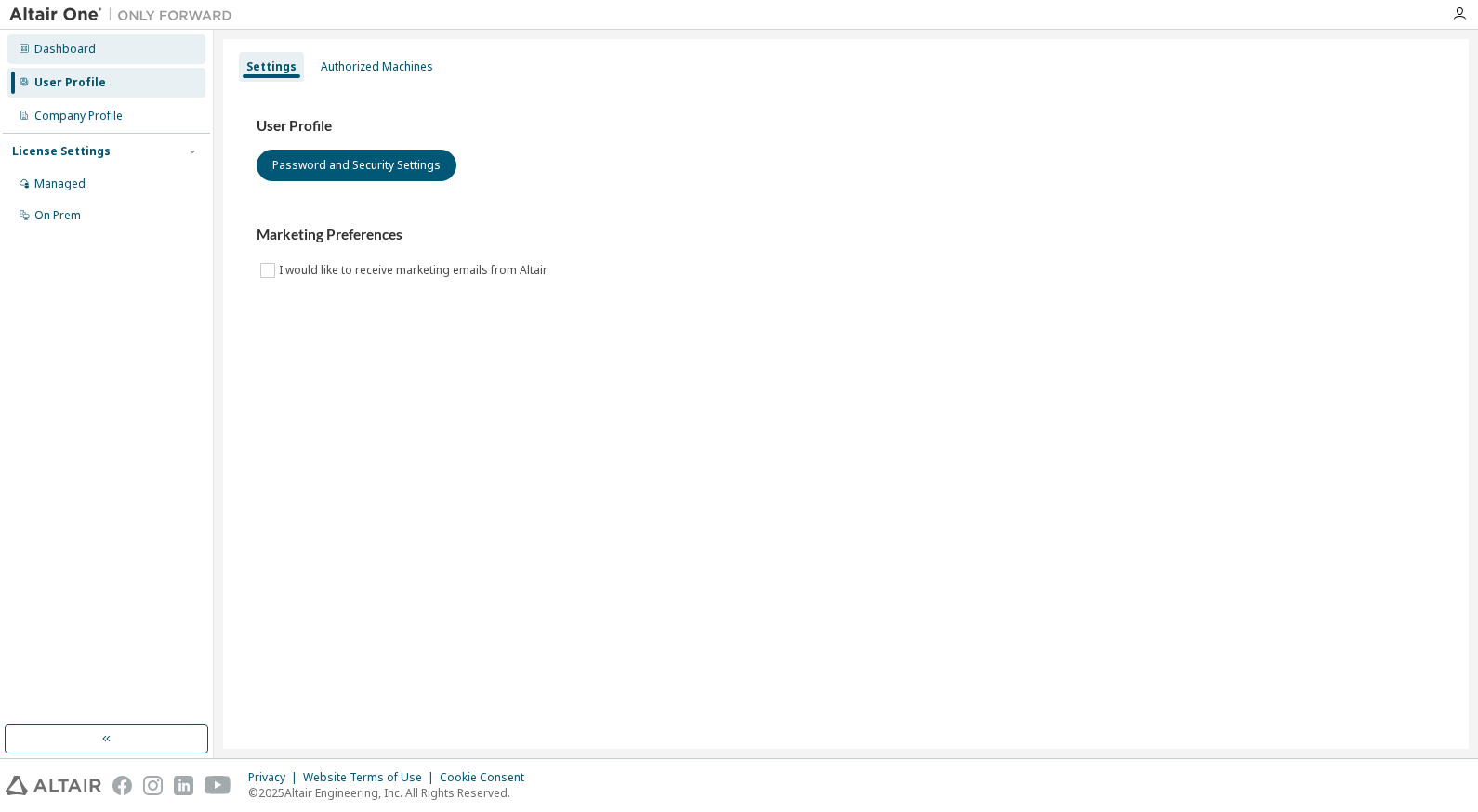
click at [145, 50] on div "Dashboard" at bounding box center [106, 49] width 198 height 30
click at [387, 73] on div "Authorized Machines" at bounding box center [376, 66] width 112 height 15
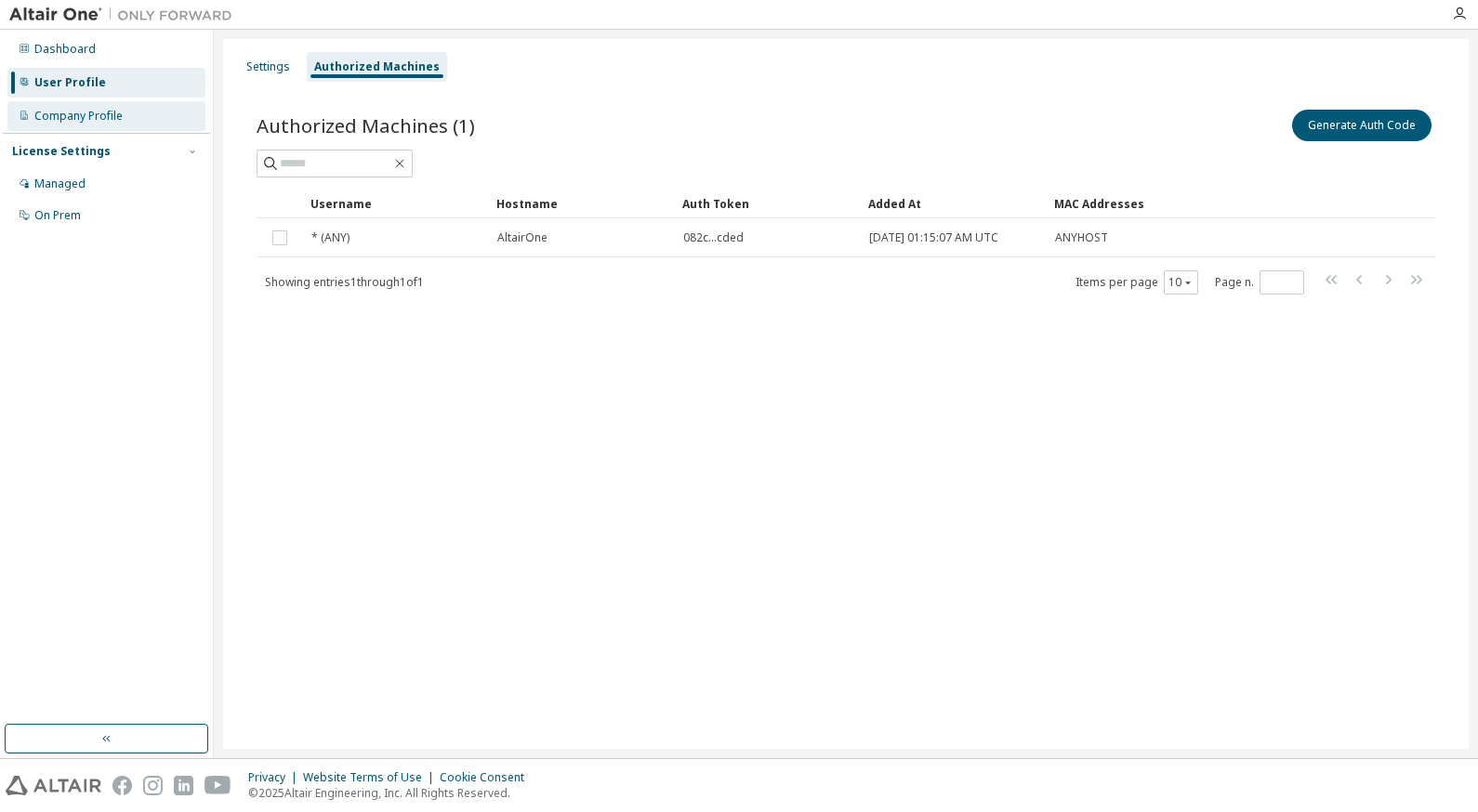
click at [128, 129] on div "Company Profile" at bounding box center [106, 116] width 198 height 30
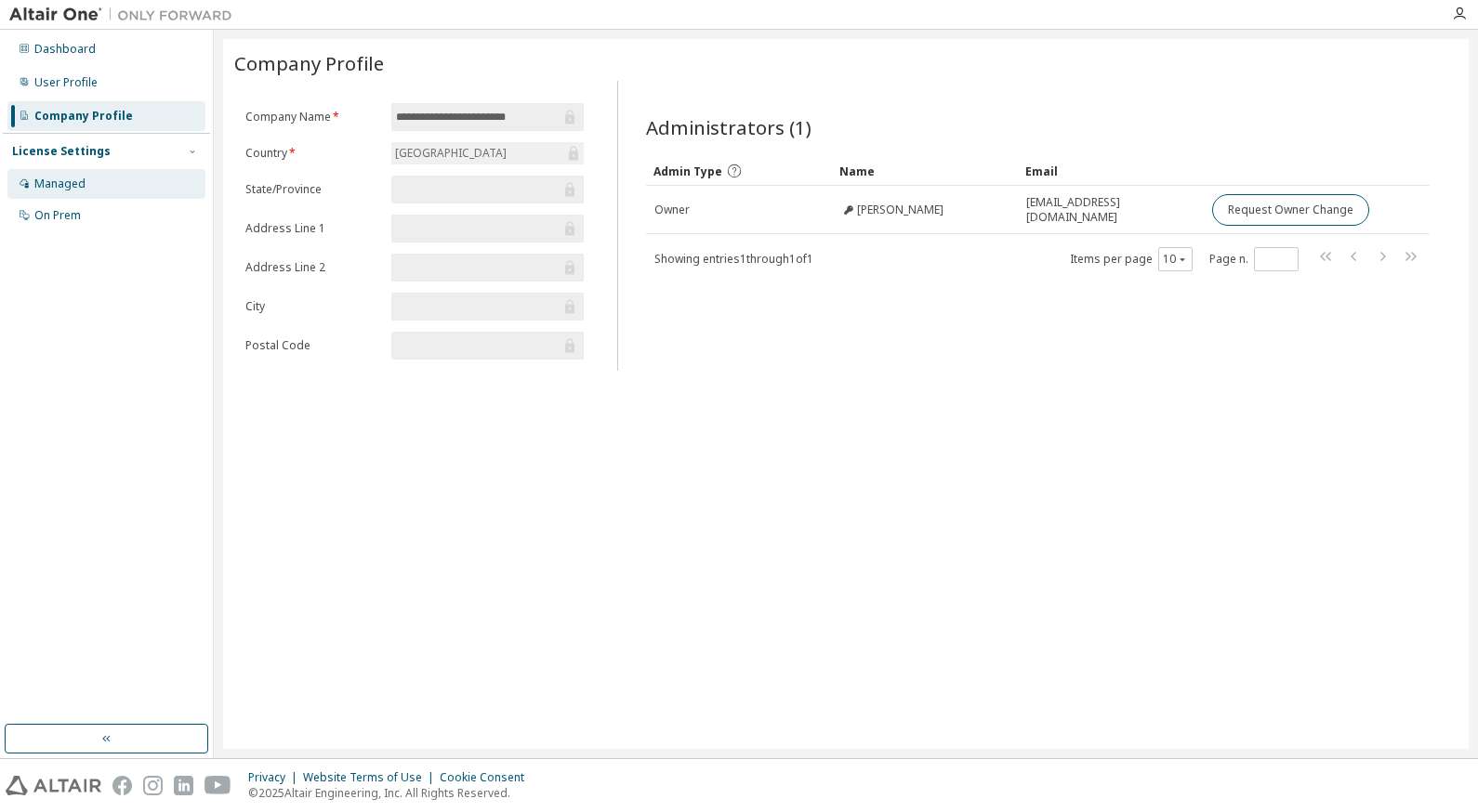
click at [109, 197] on div "Managed" at bounding box center [106, 184] width 198 height 30
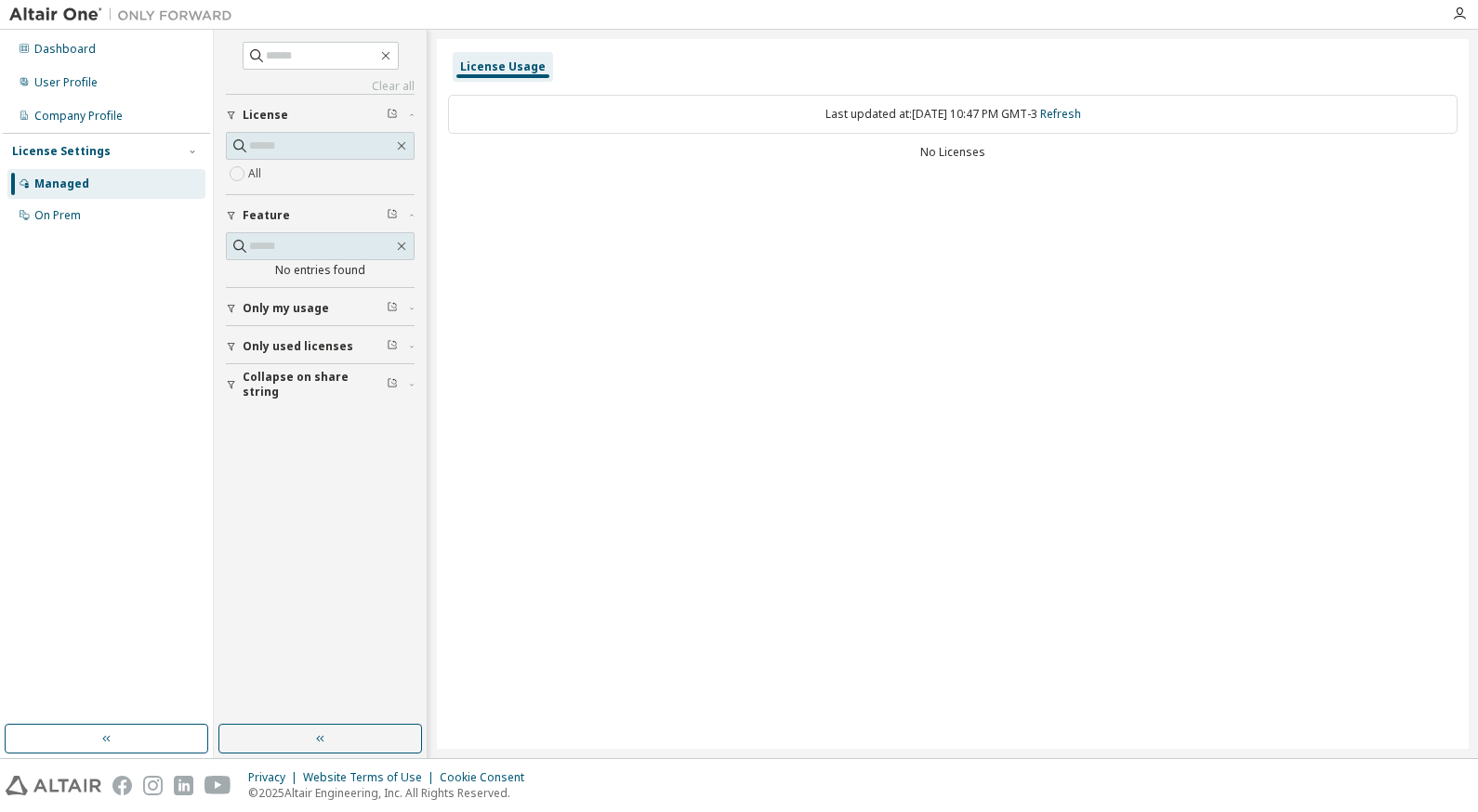
click at [298, 313] on span "Only my usage" at bounding box center [286, 308] width 87 height 15
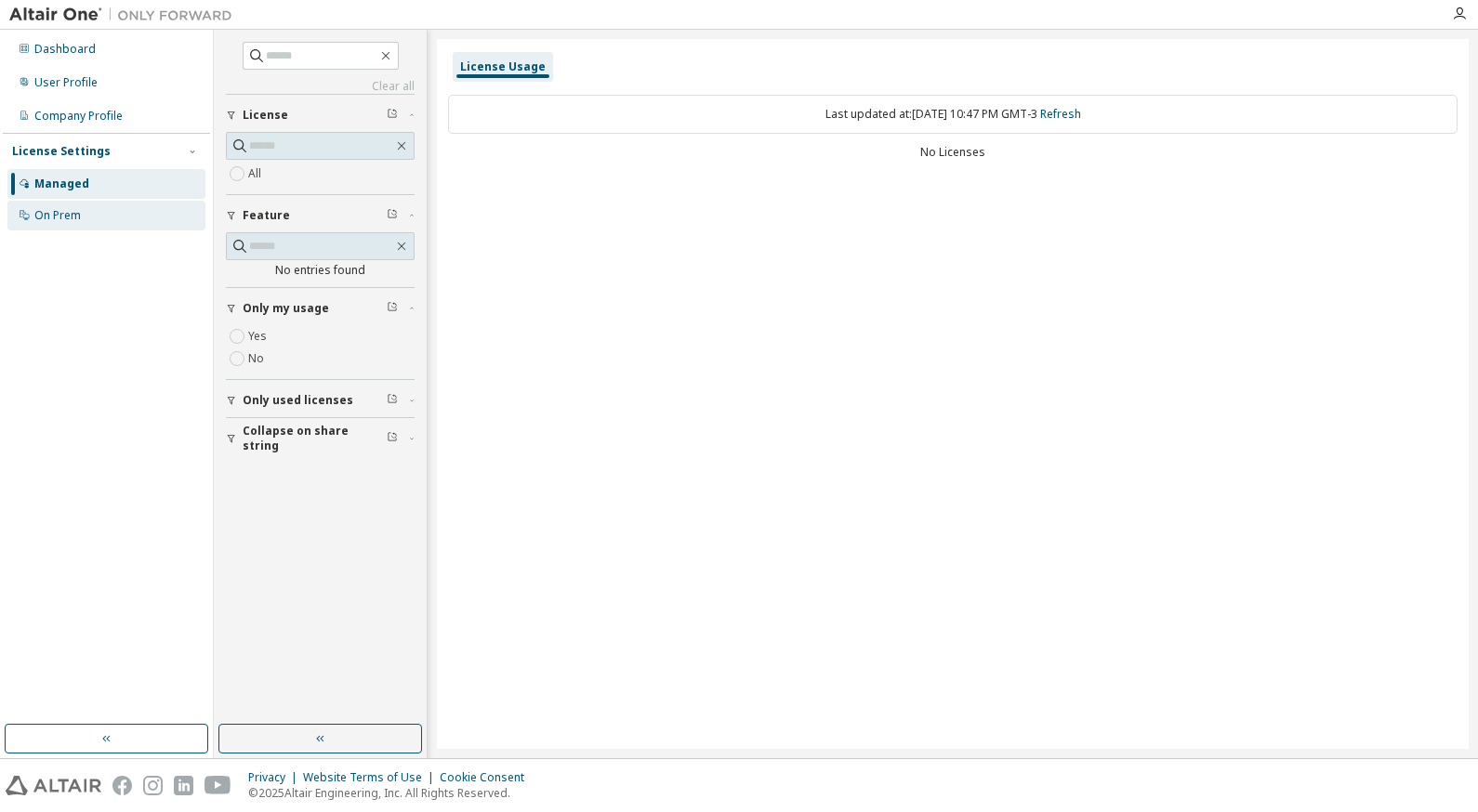
click at [95, 214] on div "On Prem" at bounding box center [106, 215] width 198 height 30
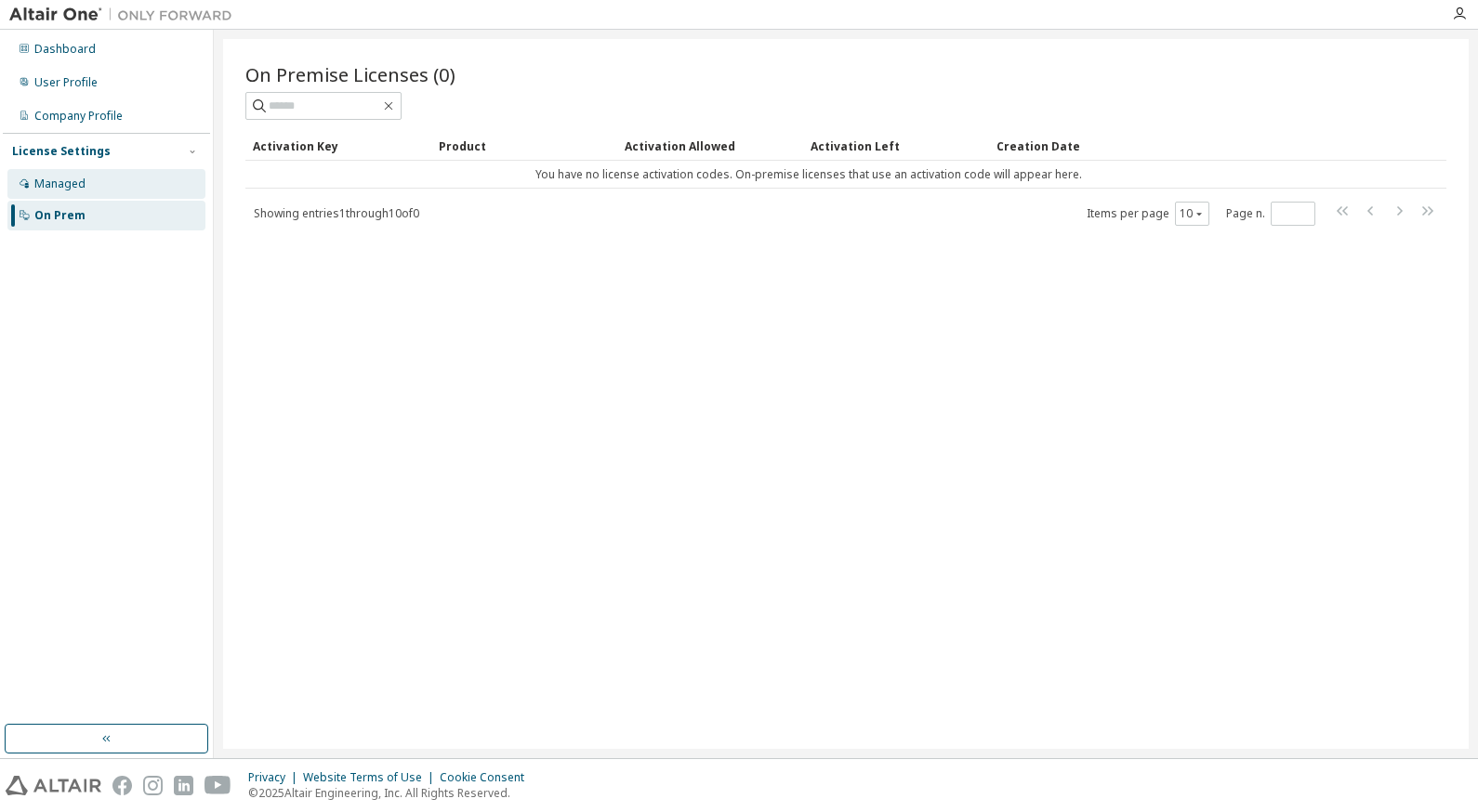
click at [106, 182] on div "Managed" at bounding box center [106, 184] width 198 height 30
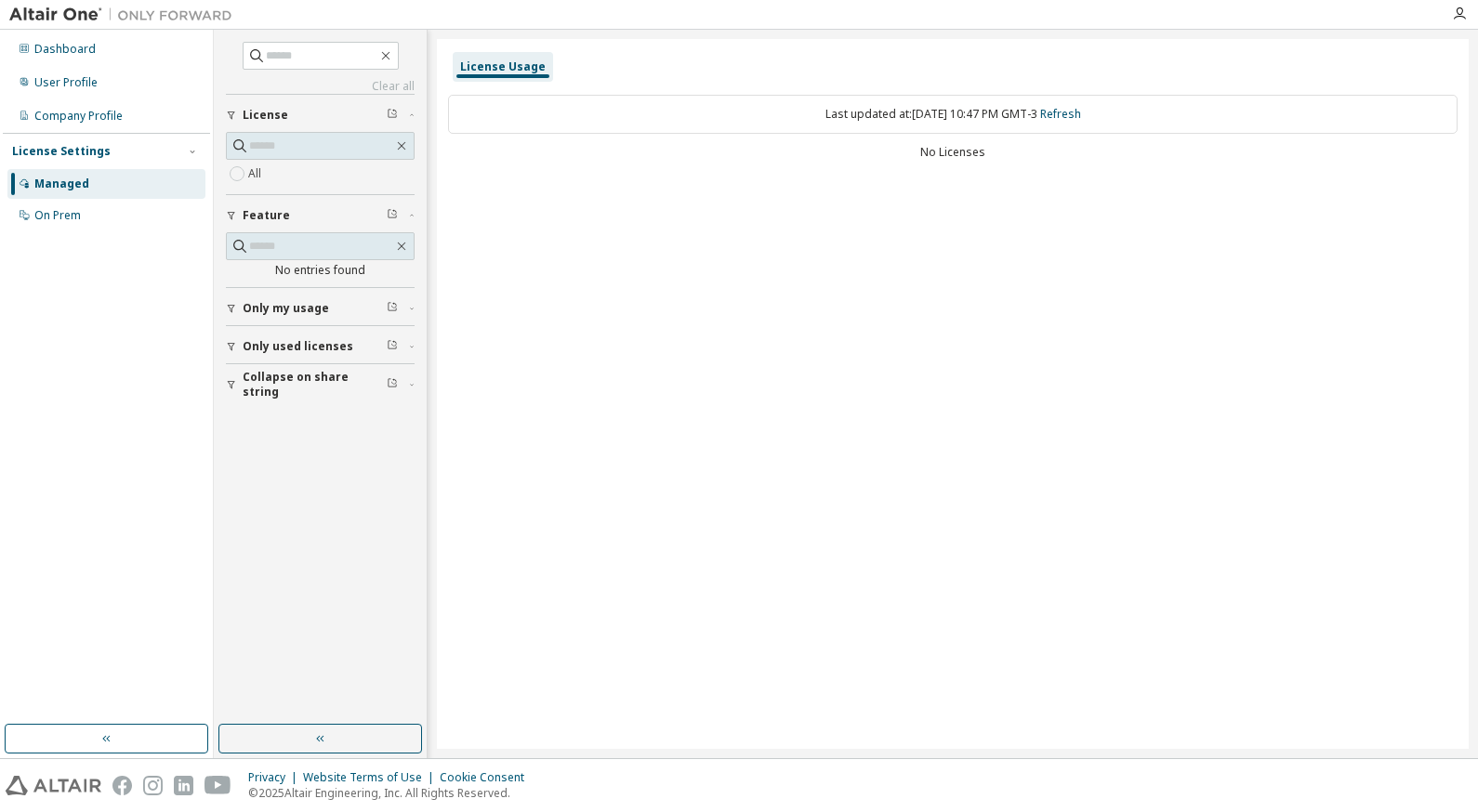
click at [322, 385] on span "Collapse on share string" at bounding box center [315, 384] width 144 height 30
click at [316, 337] on button "Only used licenses" at bounding box center [321, 347] width 189 height 41
click at [284, 738] on button "button" at bounding box center [320, 739] width 204 height 30
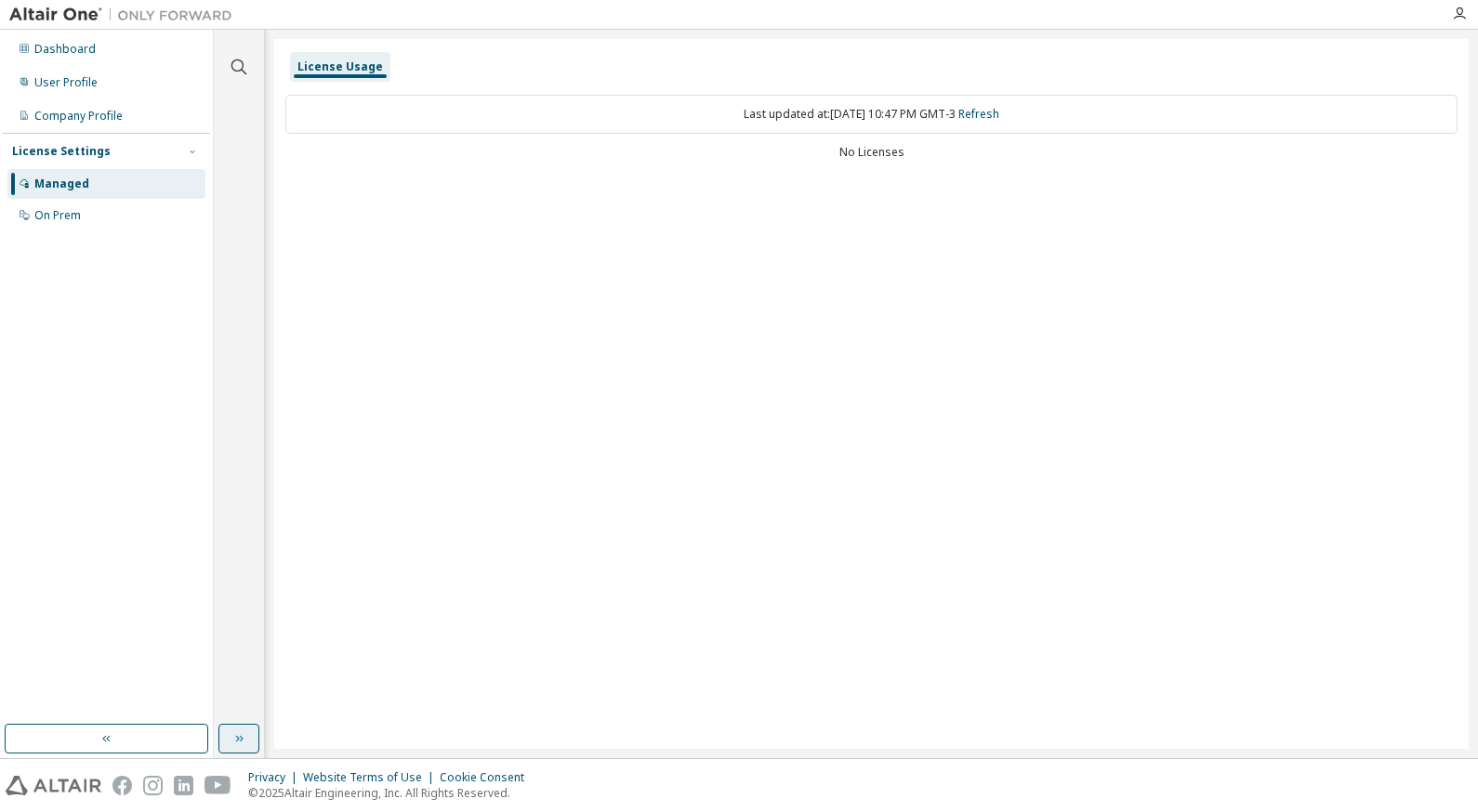
click at [243, 737] on icon "button" at bounding box center [238, 738] width 15 height 15
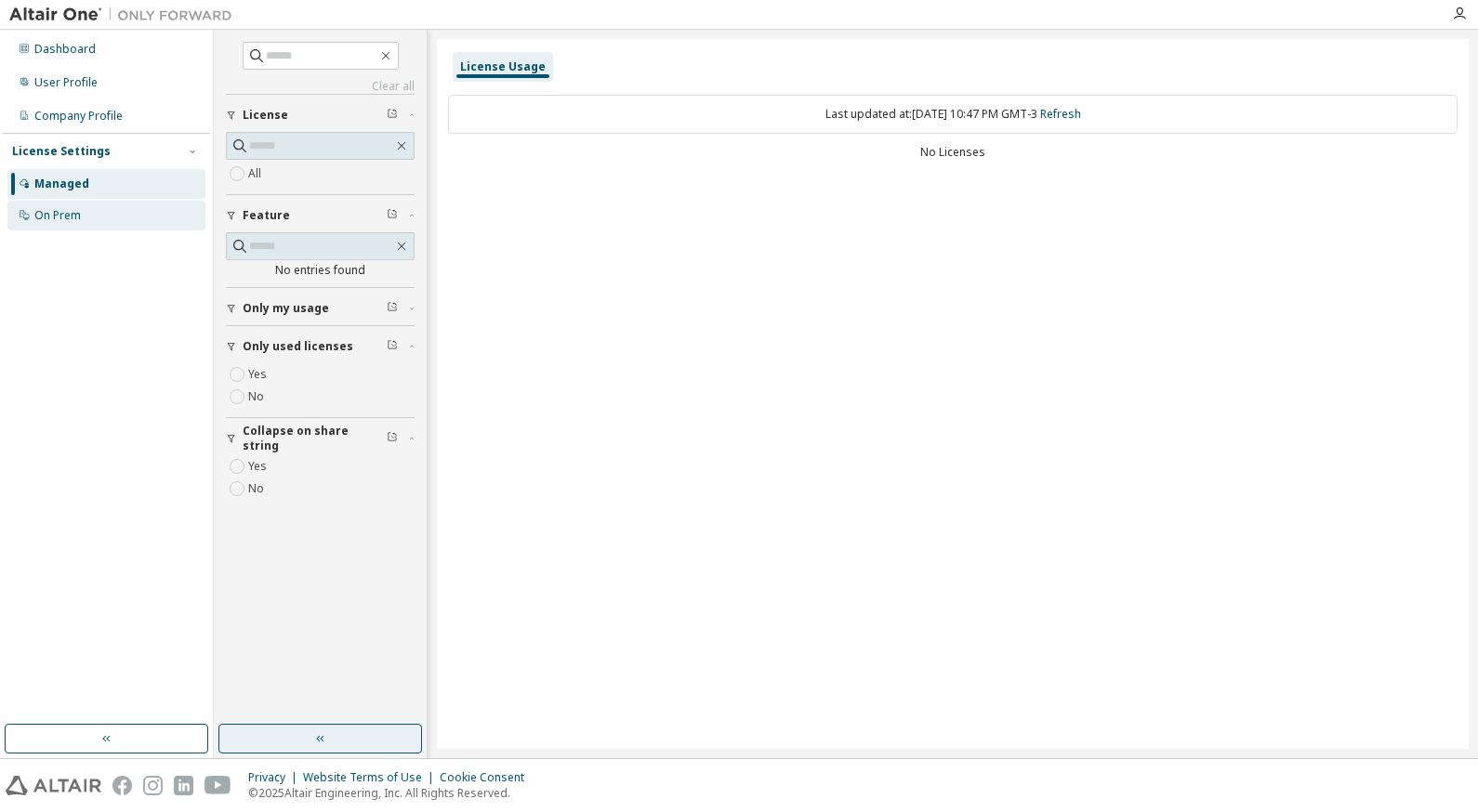
click at [149, 219] on div "On Prem" at bounding box center [106, 215] width 198 height 30
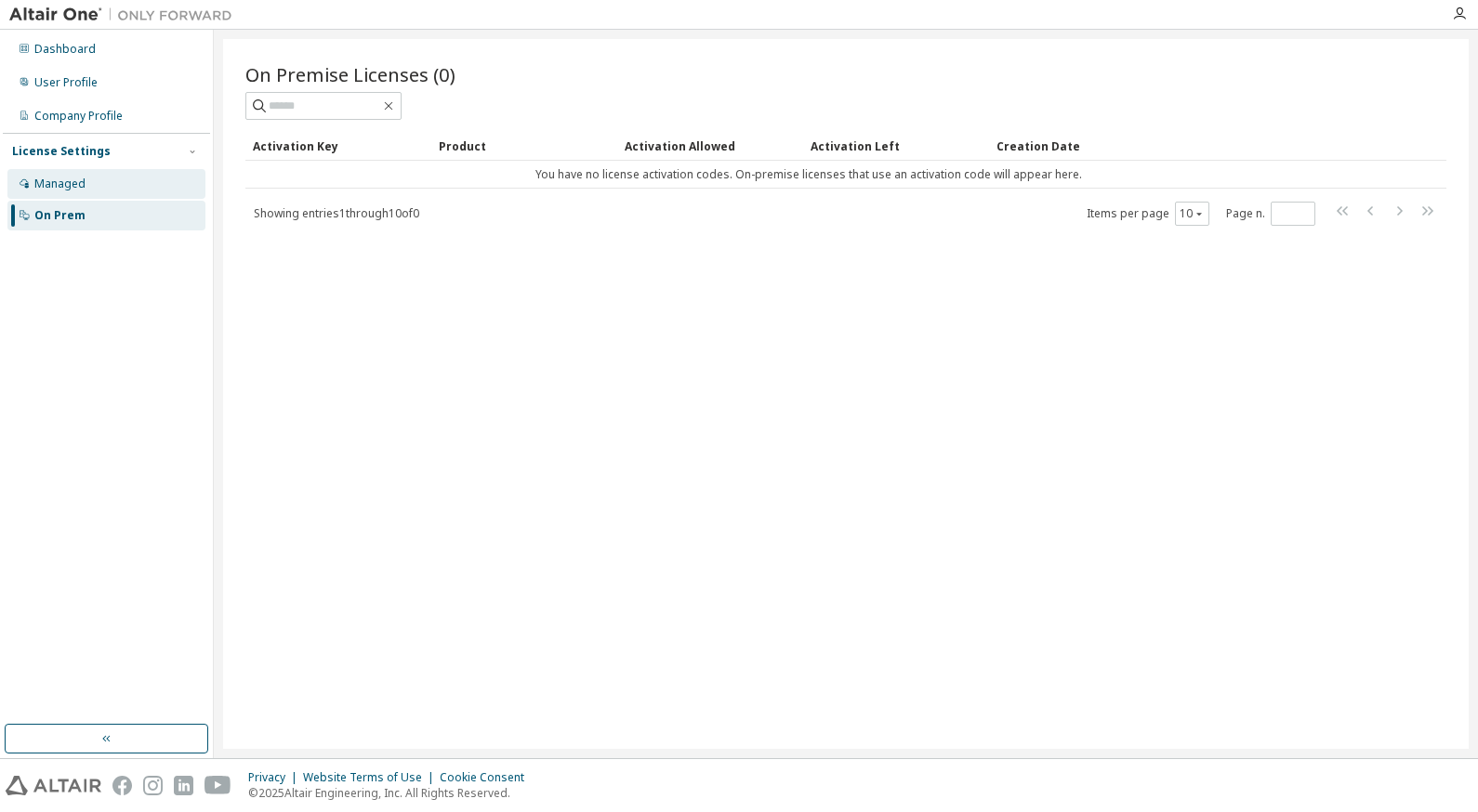
click at [164, 186] on div "Managed" at bounding box center [106, 184] width 198 height 30
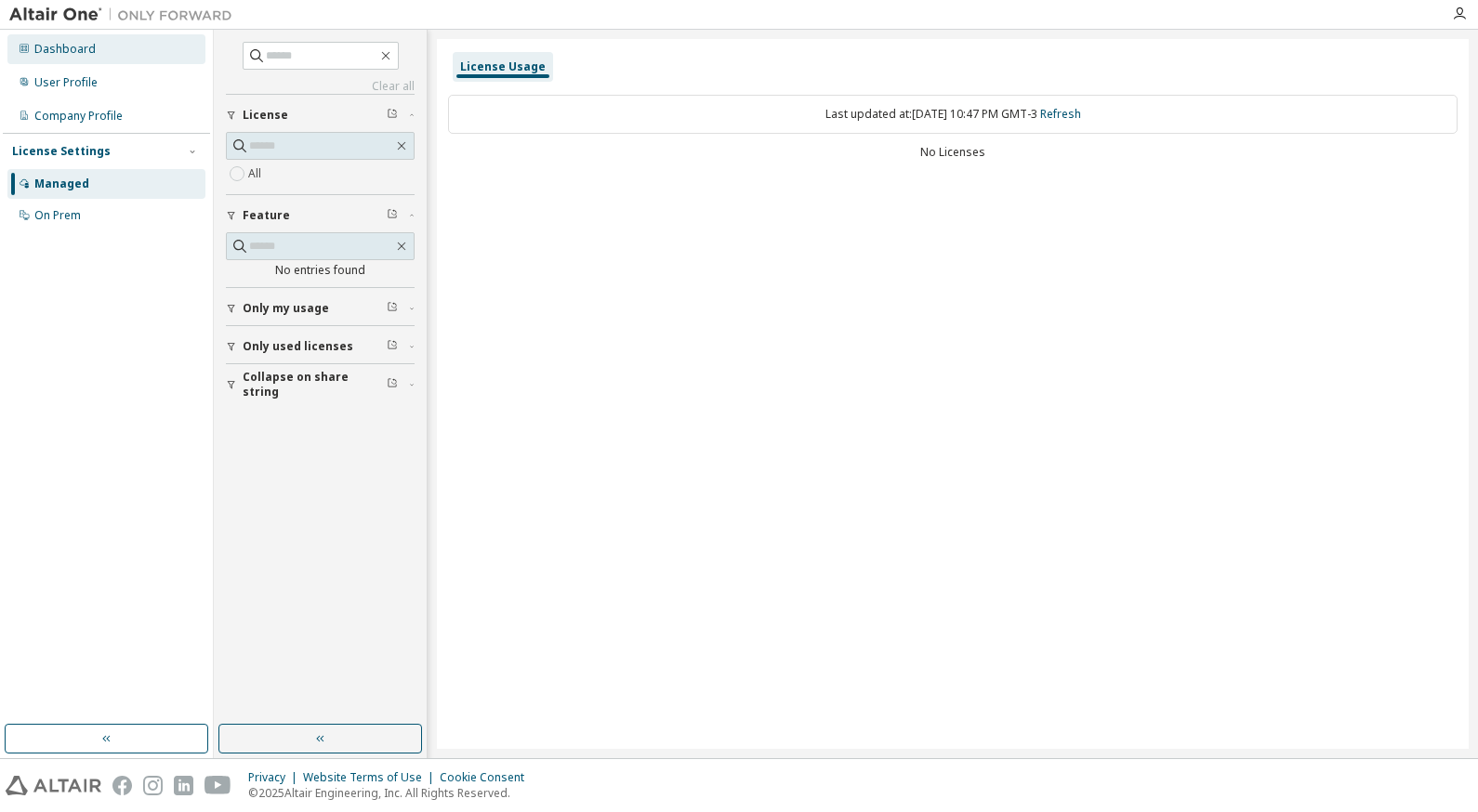
click at [130, 58] on div "Dashboard" at bounding box center [106, 49] width 198 height 30
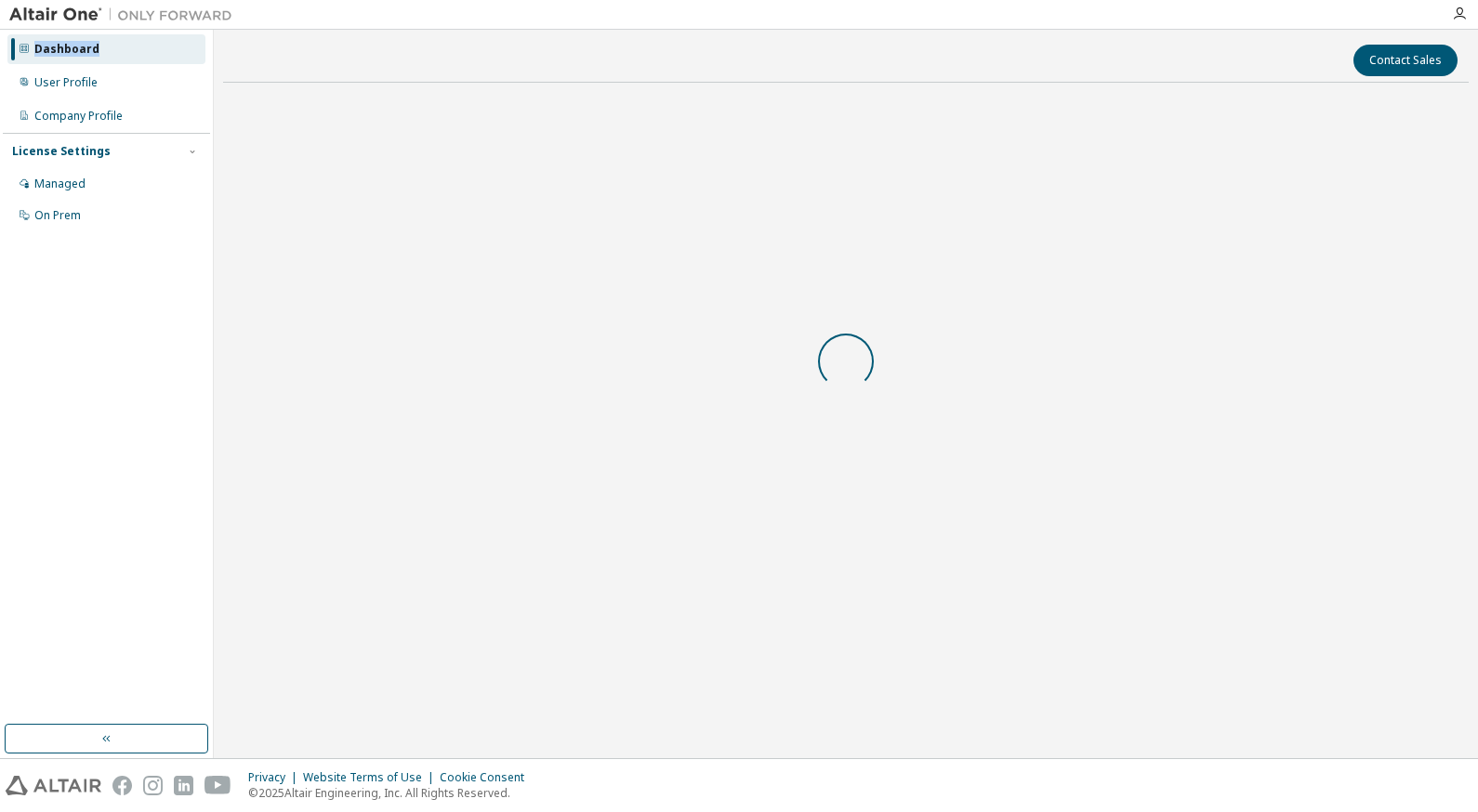
click at [130, 58] on div "Dashboard" at bounding box center [106, 49] width 198 height 30
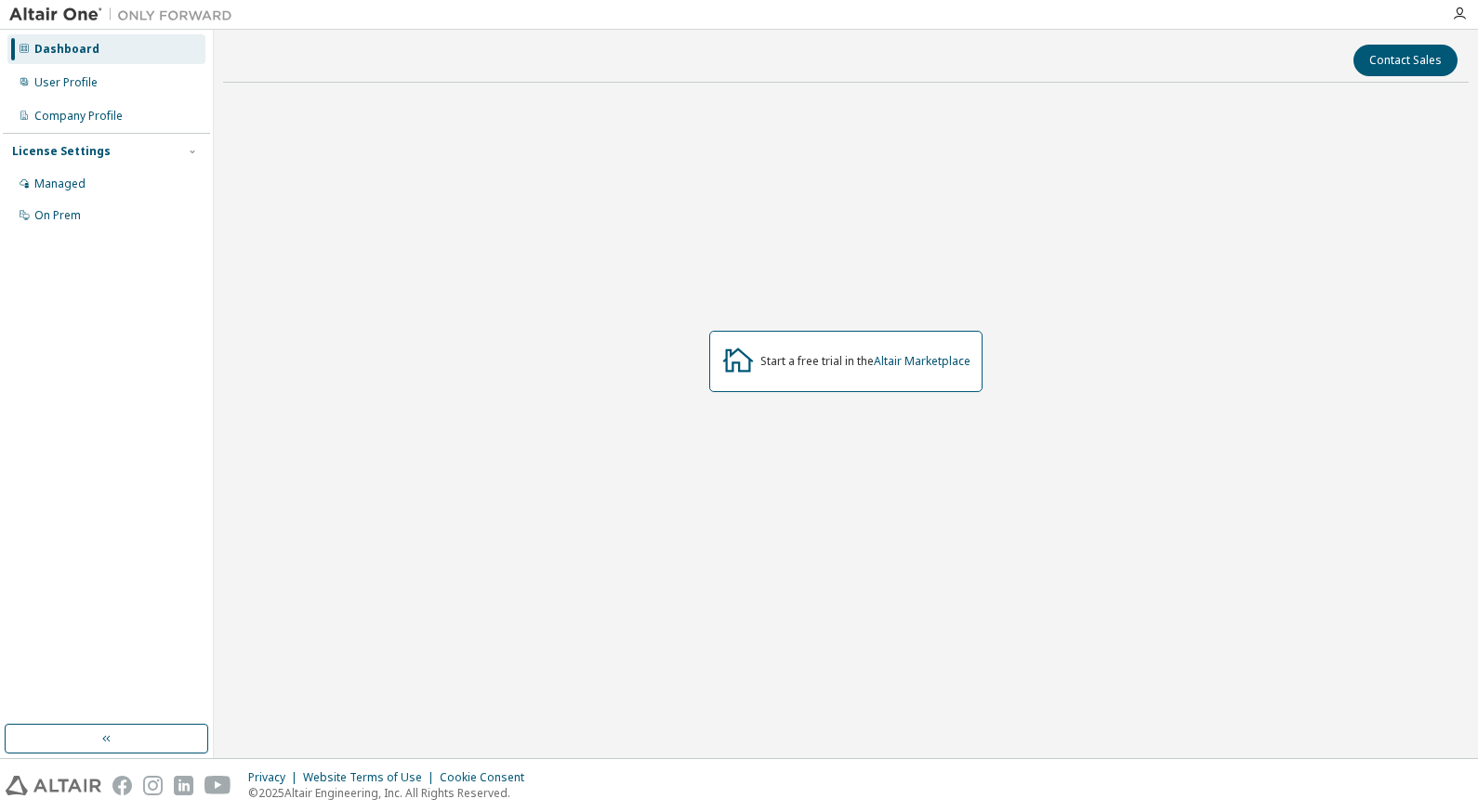
click at [130, 58] on div "Dashboard" at bounding box center [106, 49] width 198 height 30
click at [121, 101] on div "Company Profile" at bounding box center [106, 116] width 198 height 30
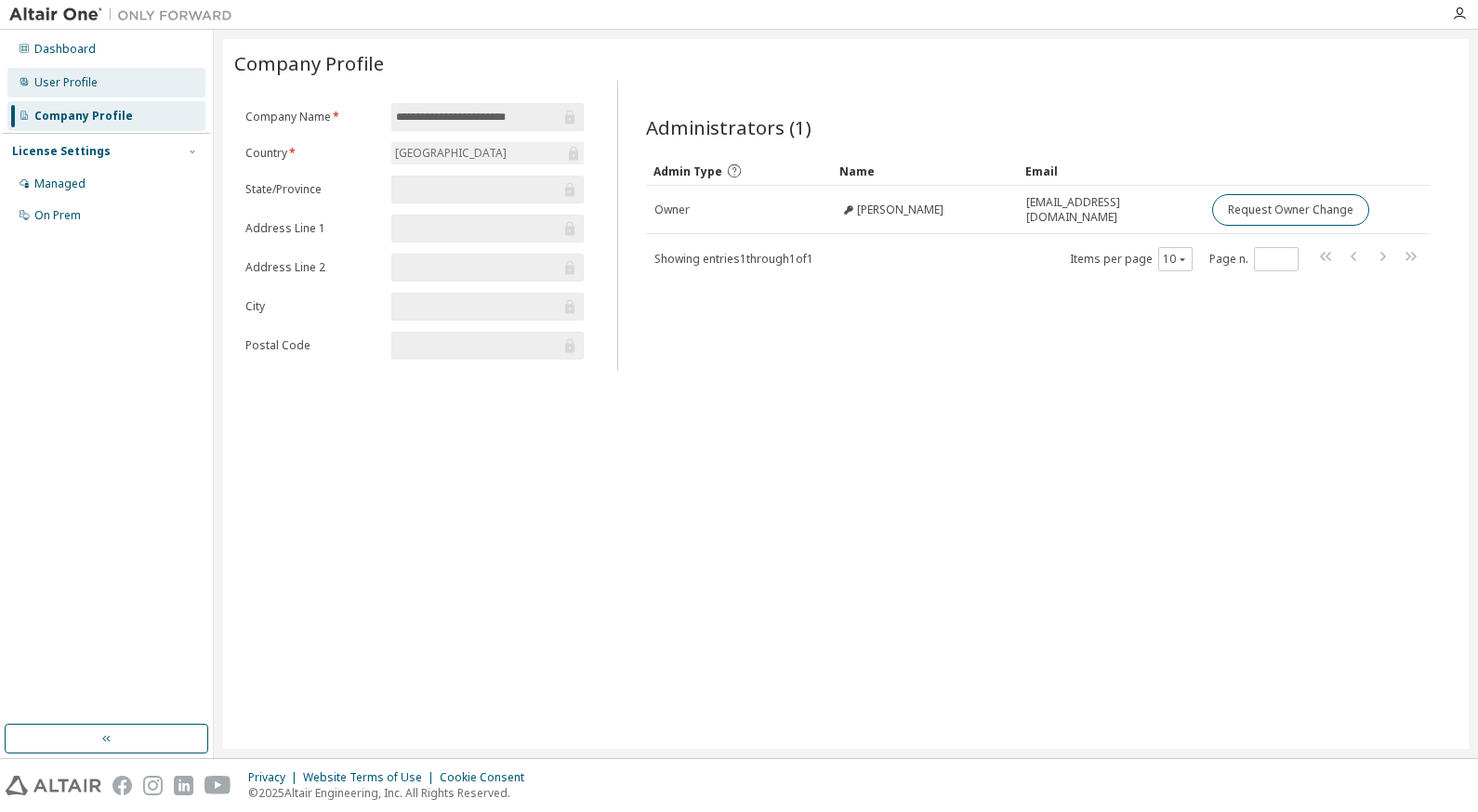
click at [132, 81] on div "User Profile" at bounding box center [106, 83] width 198 height 30
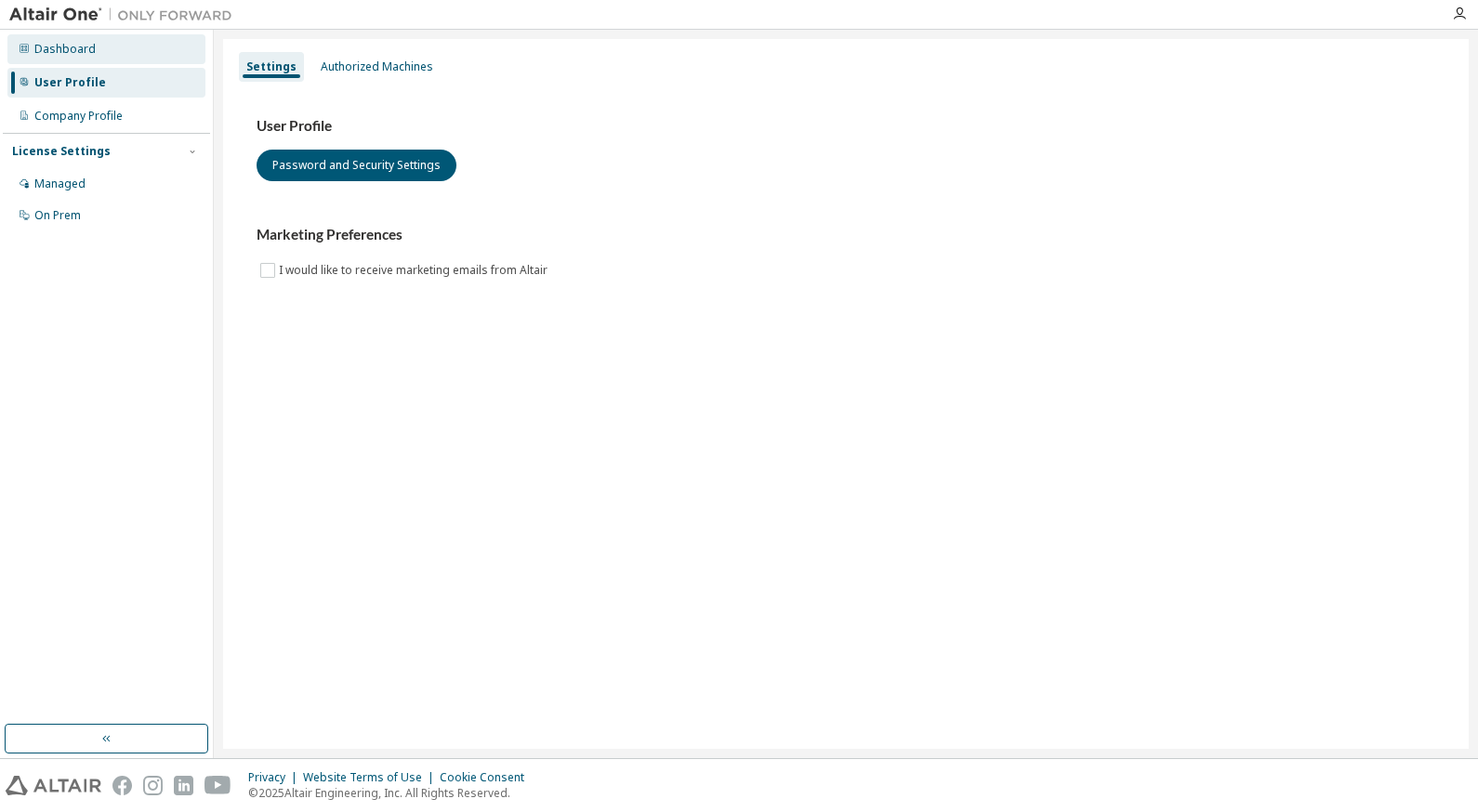
click at [136, 53] on div "Dashboard" at bounding box center [106, 49] width 198 height 30
